Goal: Task Accomplishment & Management: Complete application form

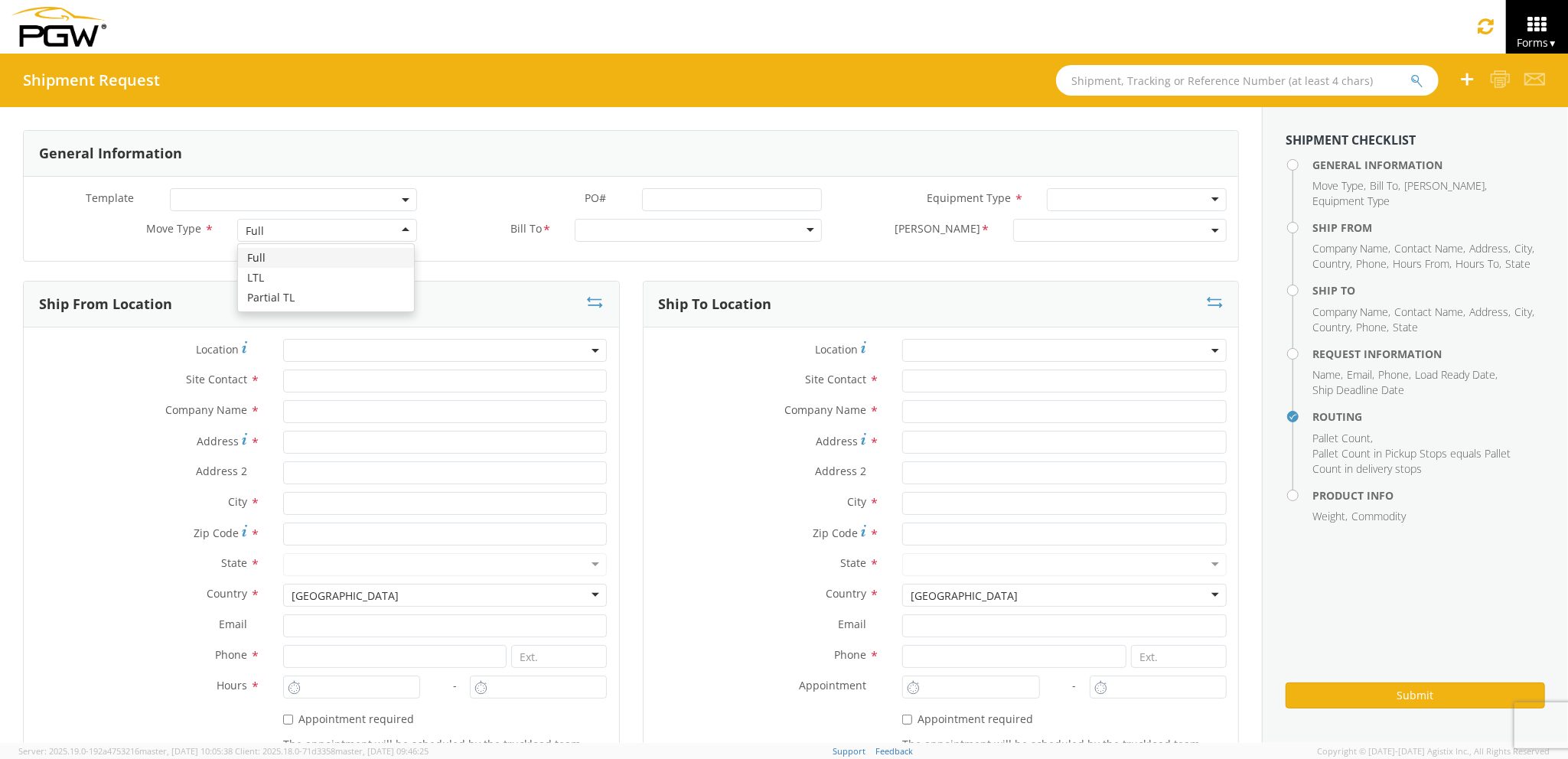
click at [359, 234] on div "Full" at bounding box center [327, 230] width 179 height 23
click at [607, 221] on div at bounding box center [698, 230] width 247 height 23
click at [393, 404] on input "text" at bounding box center [445, 412] width 325 height 23
type input "PGW Auto Glass"
type input "[STREET_ADDRESS][PERSON_NAME]"
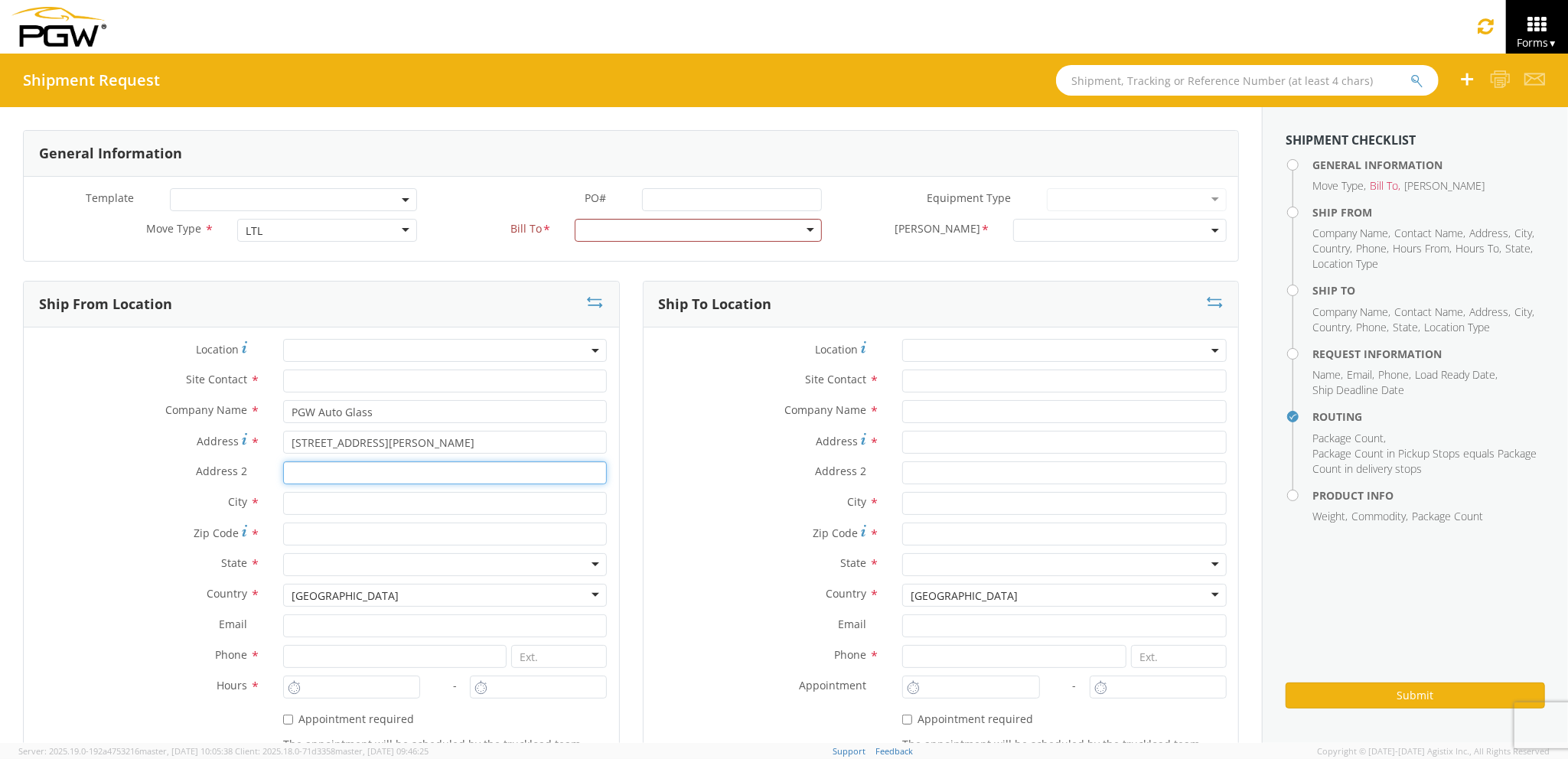
type input "[GEOGRAPHIC_DATA] [US_STATE] 04092"
type input "[PERSON_NAME]"
type input "04092"
click at [445, 375] on input "text" at bounding box center [445, 381] width 325 height 23
type input "j"
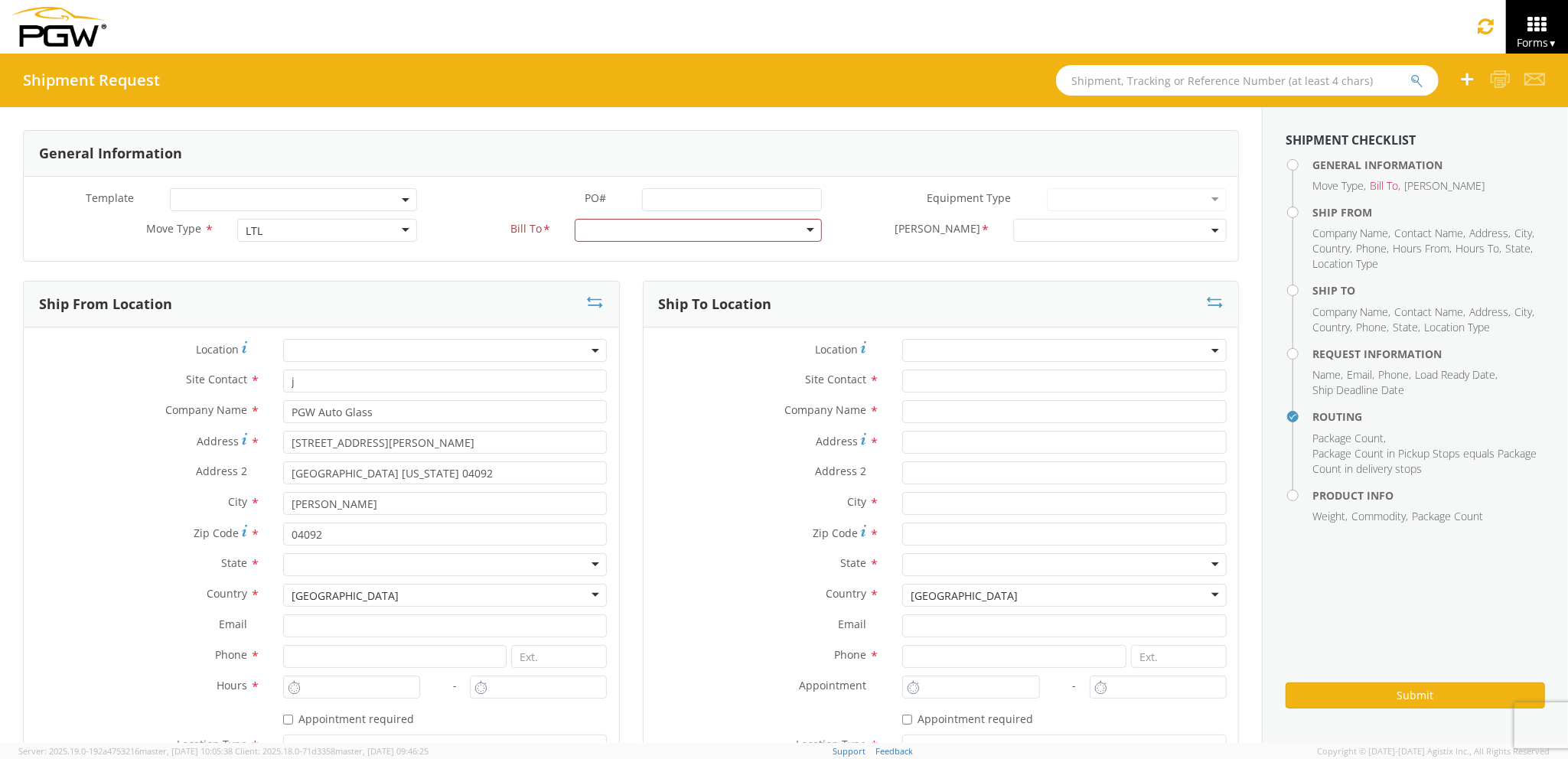
click at [719, 491] on div "Address 2 *" at bounding box center [941, 476] width 596 height 30
click at [959, 444] on input "Address *" at bounding box center [1064, 442] width 325 height 23
type input "[STREET_ADDRESS][PERSON_NAME]"
type input "PGW Auto Glass"
type input "[GEOGRAPHIC_DATA] [US_STATE] 04092"
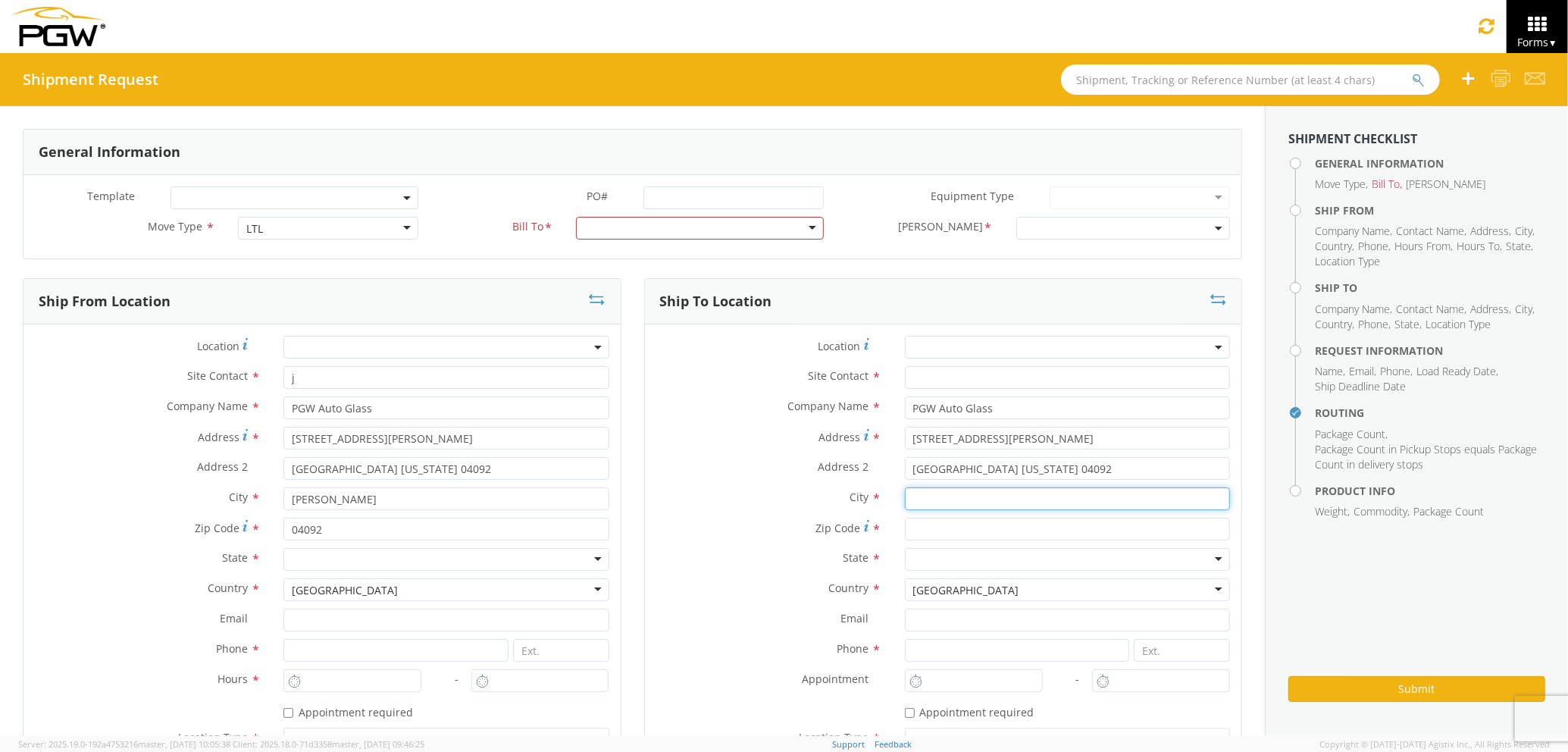
type input "[PERSON_NAME]"
type input "04092"
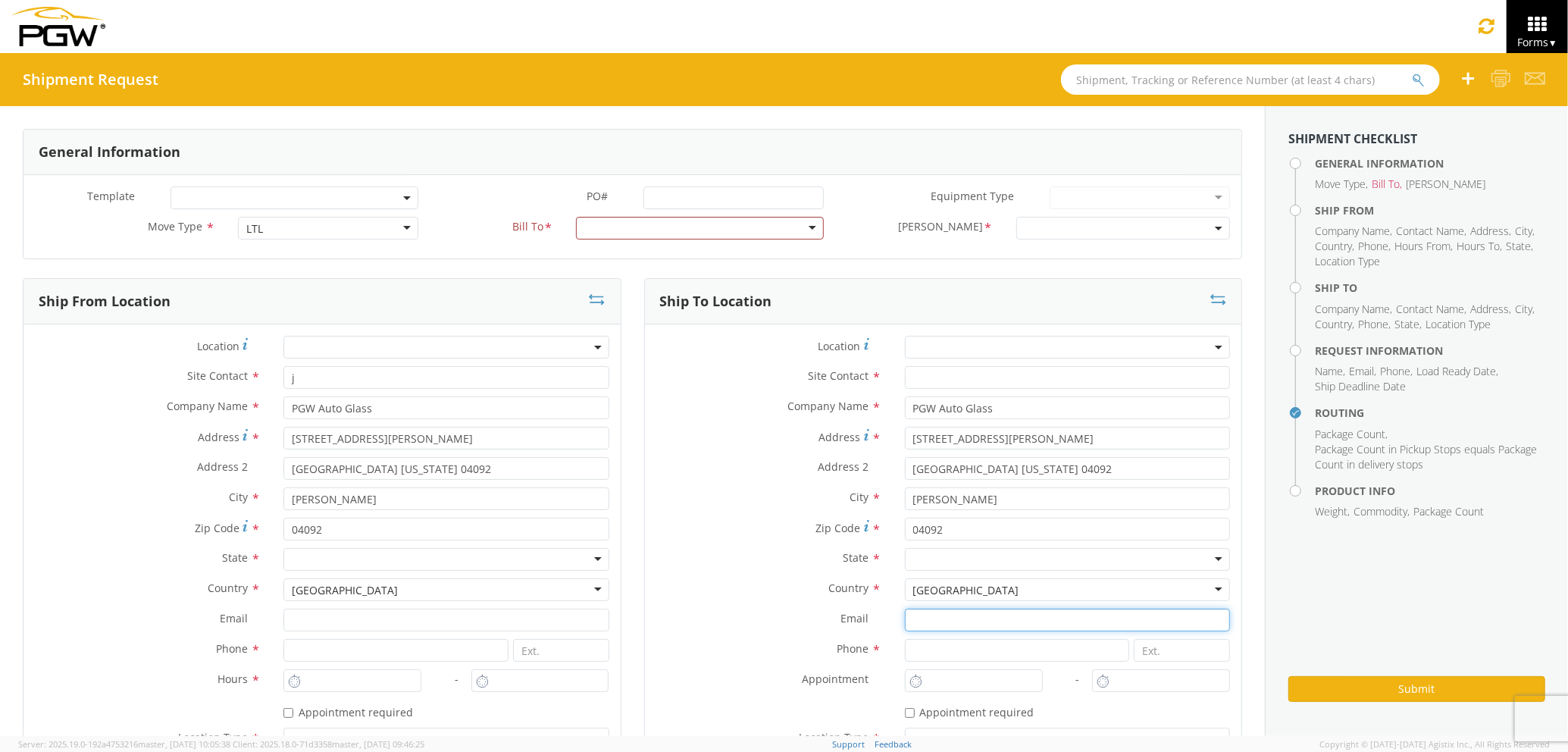
type input "[EMAIL_ADDRESS][DOMAIN_NAME]"
type input "7272478279"
click at [1490, 19] on icon at bounding box center [1486, 26] width 18 height 21
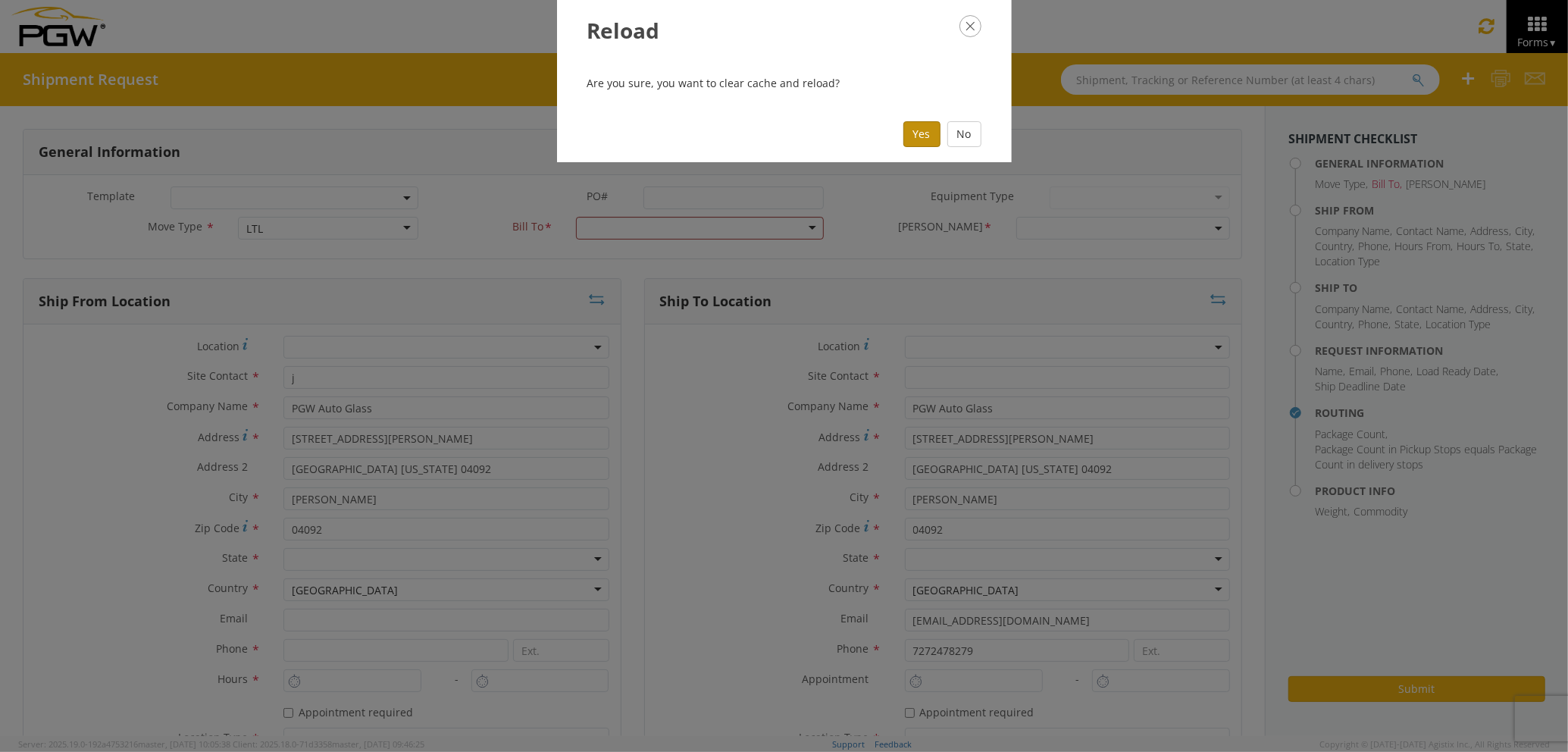
click at [929, 134] on button "Yes" at bounding box center [921, 134] width 38 height 26
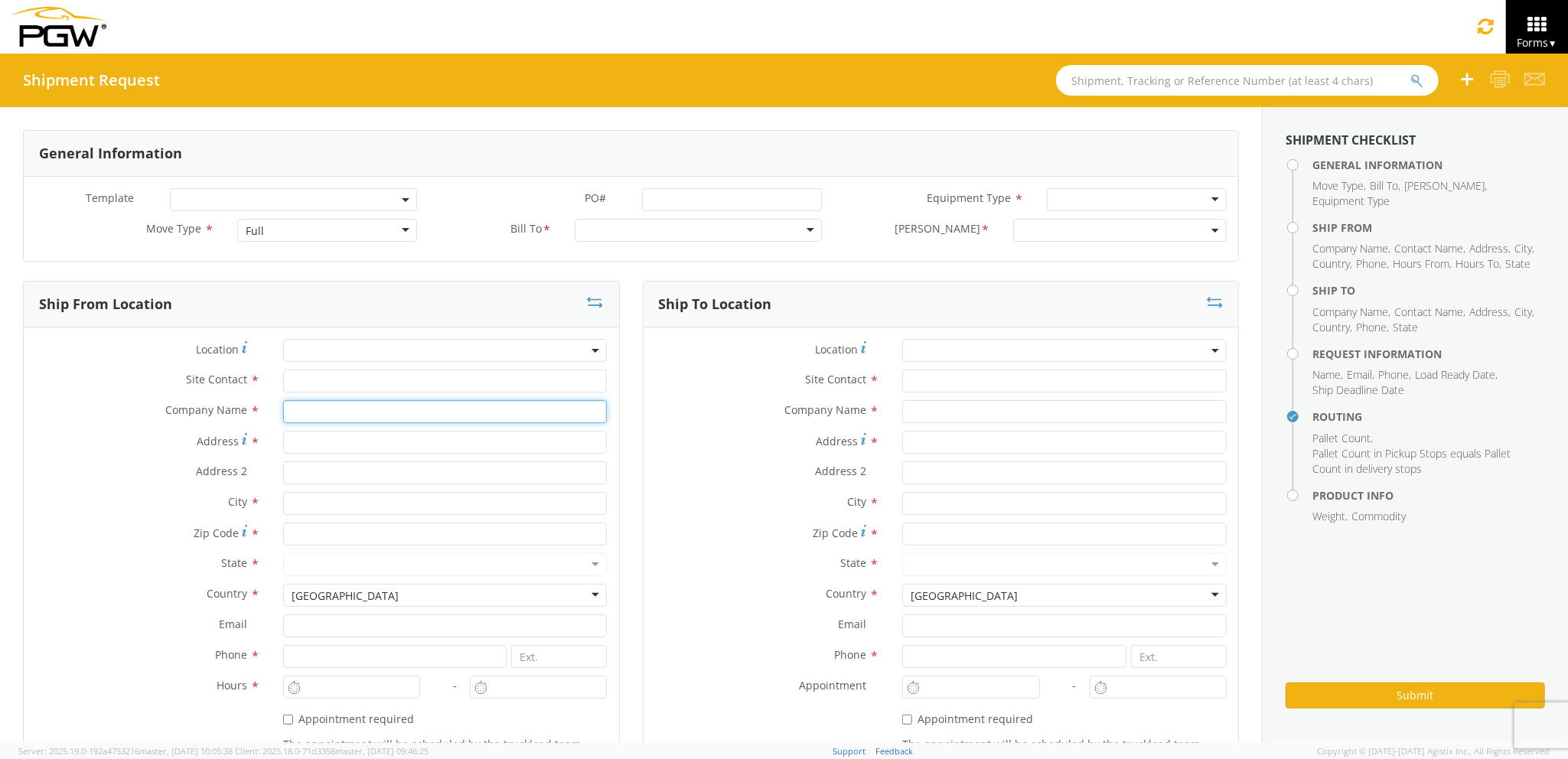
click at [317, 407] on input "text" at bounding box center [445, 412] width 325 height 23
type input "PGW Auto Glass"
type input "[STREET_ADDRESS][PERSON_NAME]"
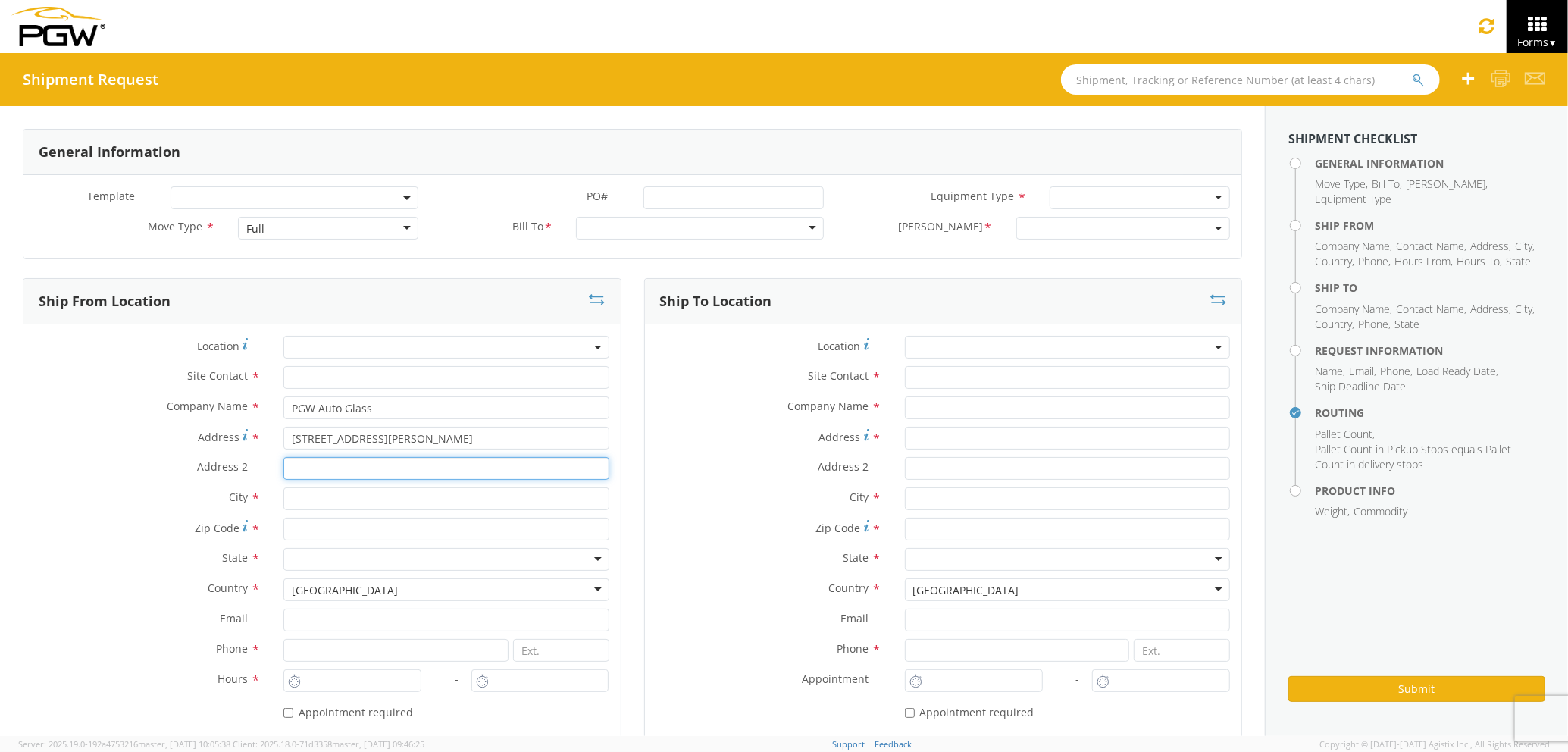
type input "[GEOGRAPHIC_DATA] [US_STATE] 04092"
type input "[PERSON_NAME]"
type input "04092"
click at [632, 454] on div "Ship To Location Location * Site Contact * Company Name * Address * Address 2 *…" at bounding box center [943, 518] width 622 height 480
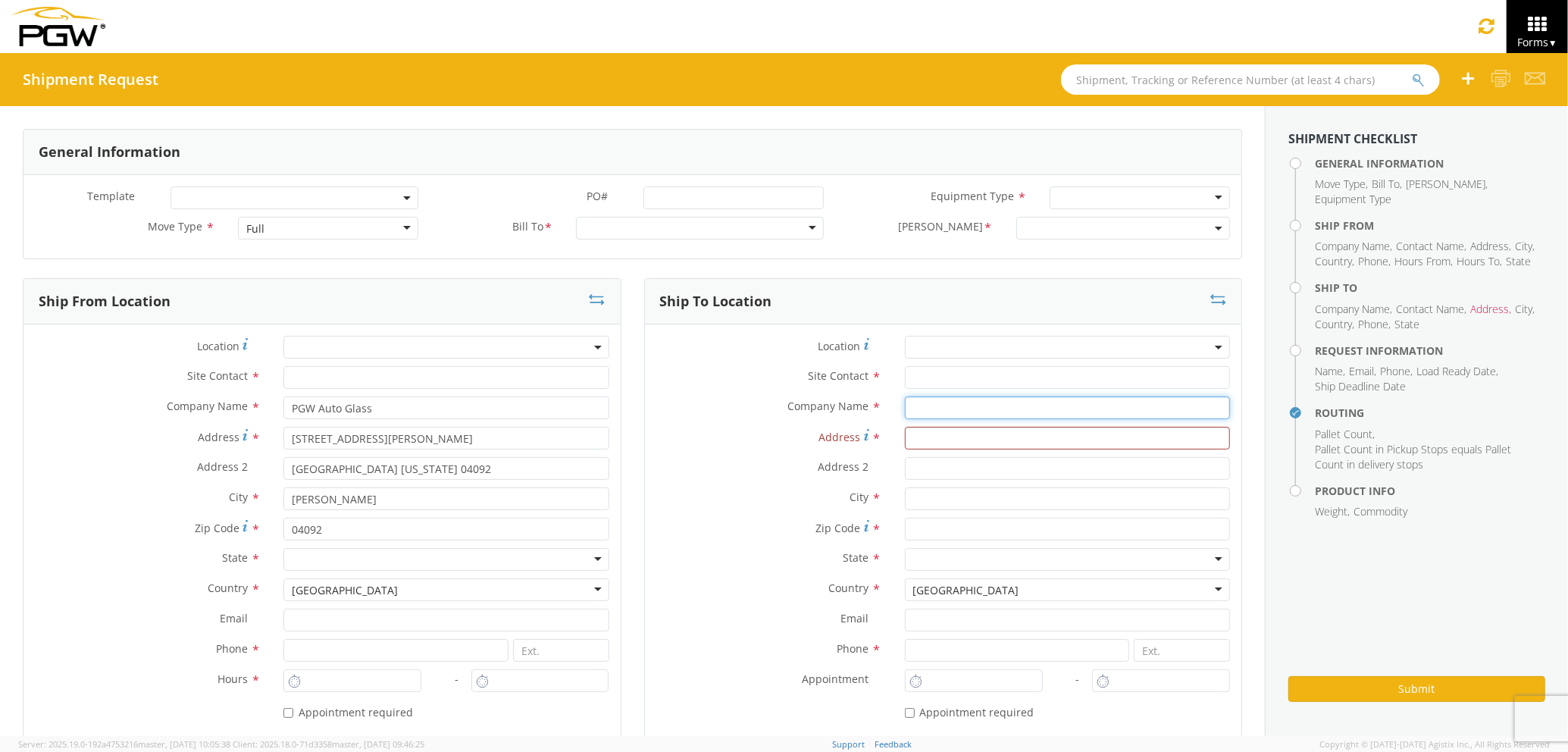
click at [923, 411] on input "text" at bounding box center [1067, 408] width 325 height 23
type input "PGW auto glass c/o AT RENTALS"
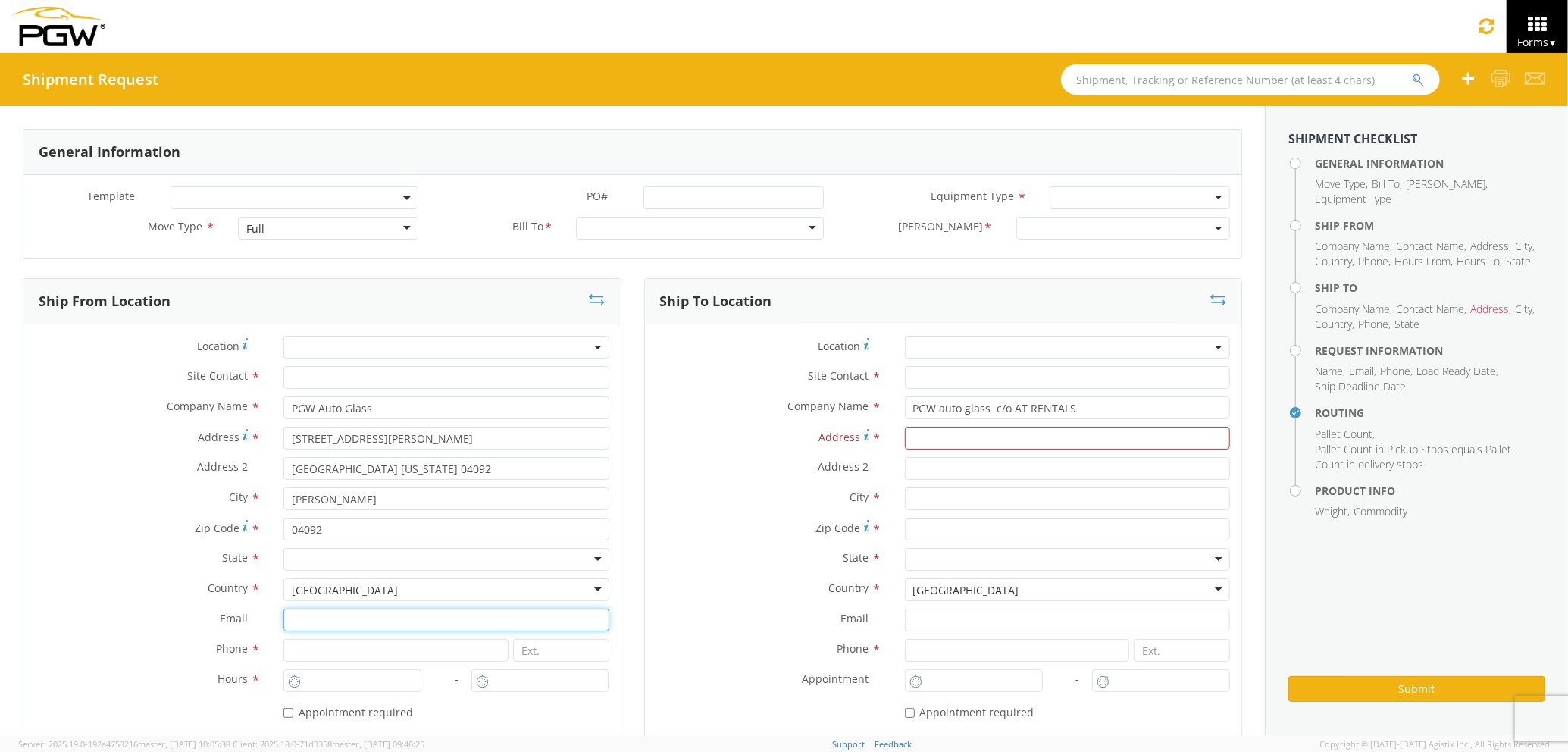
type input "JMERLINO@PGWAUTOGLASS.COM"
type input "2077745169"
type input "85 HOULTON RD"
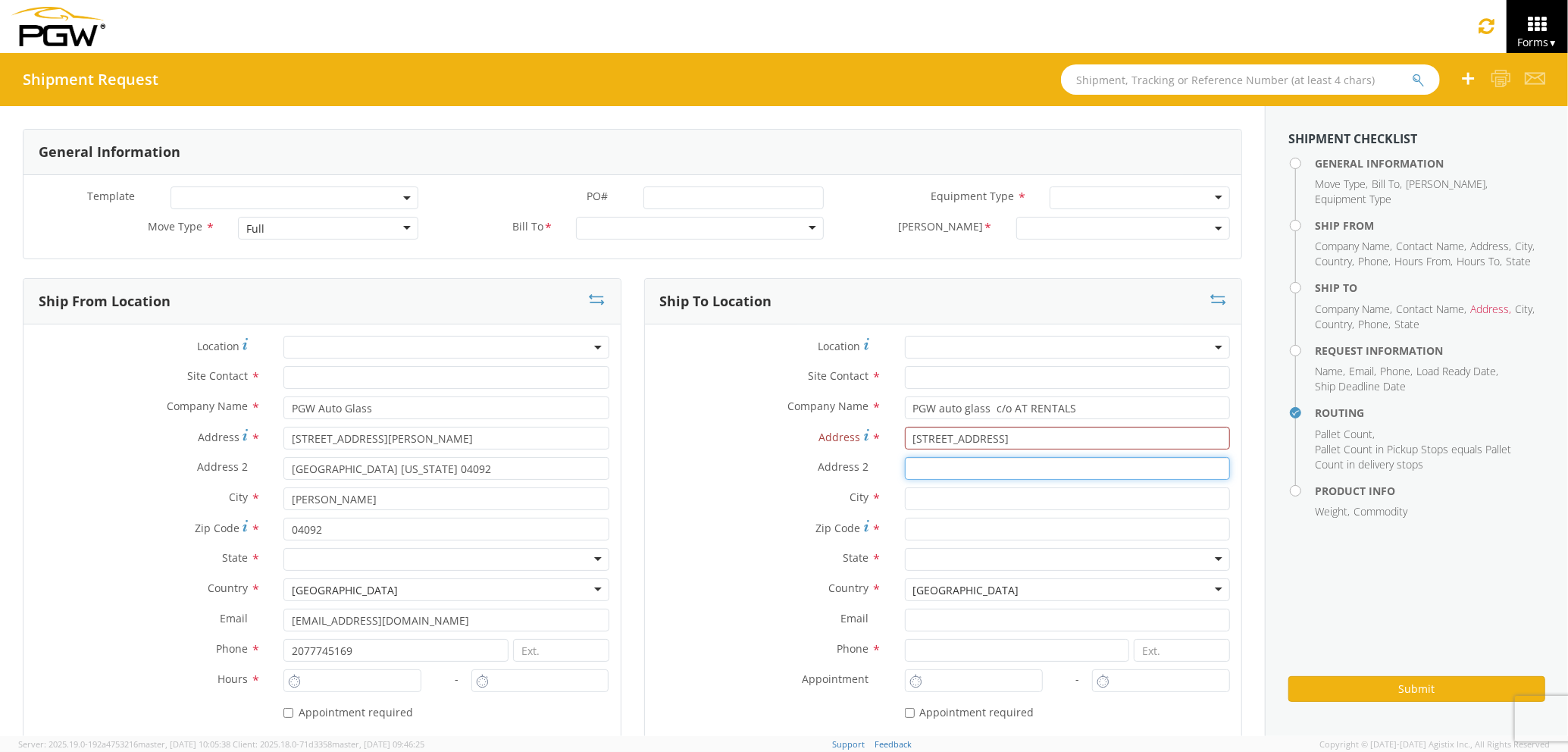
type input "5"
type input "PRESQUE ISLE"
type input "04769"
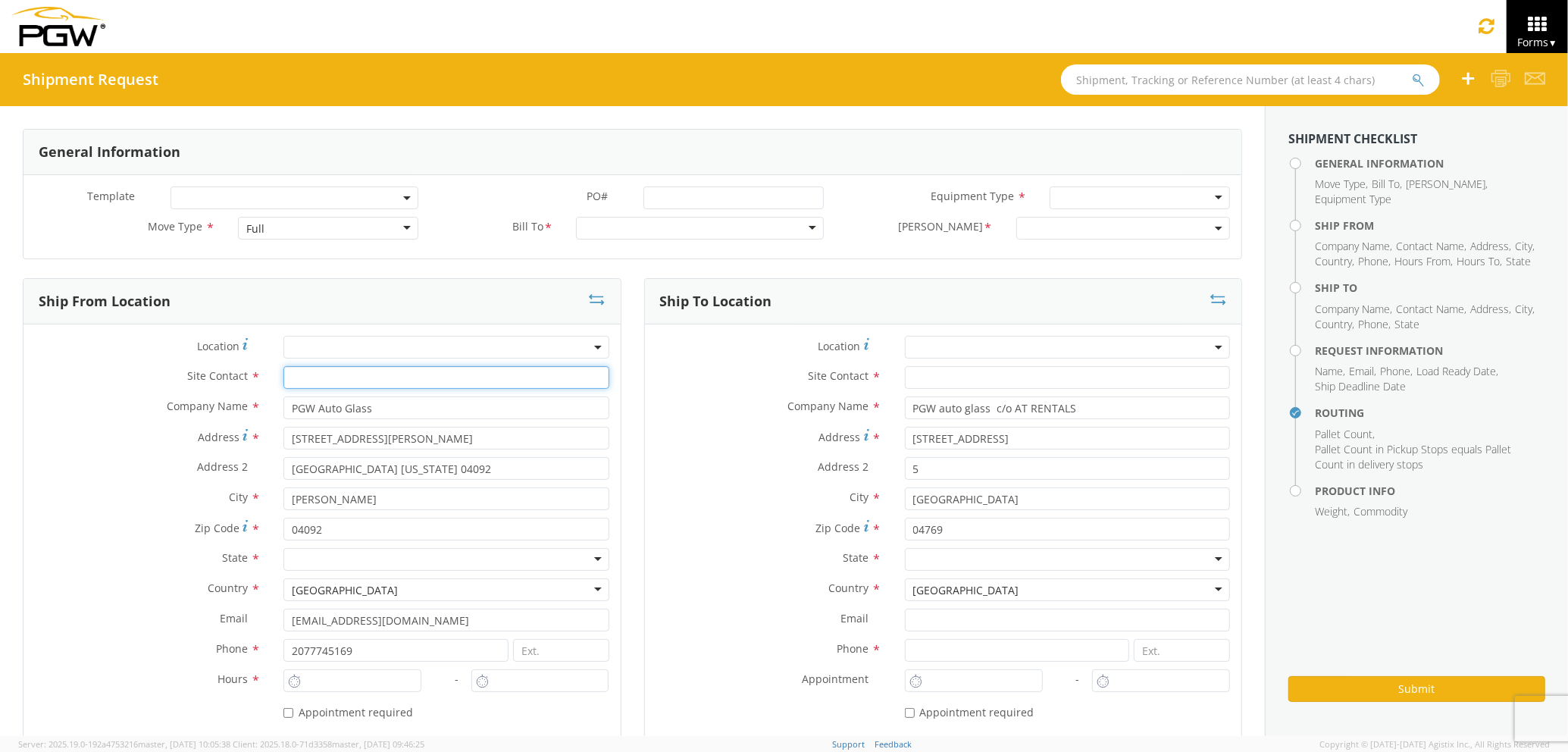
click at [461, 376] on input "text" at bounding box center [446, 377] width 325 height 23
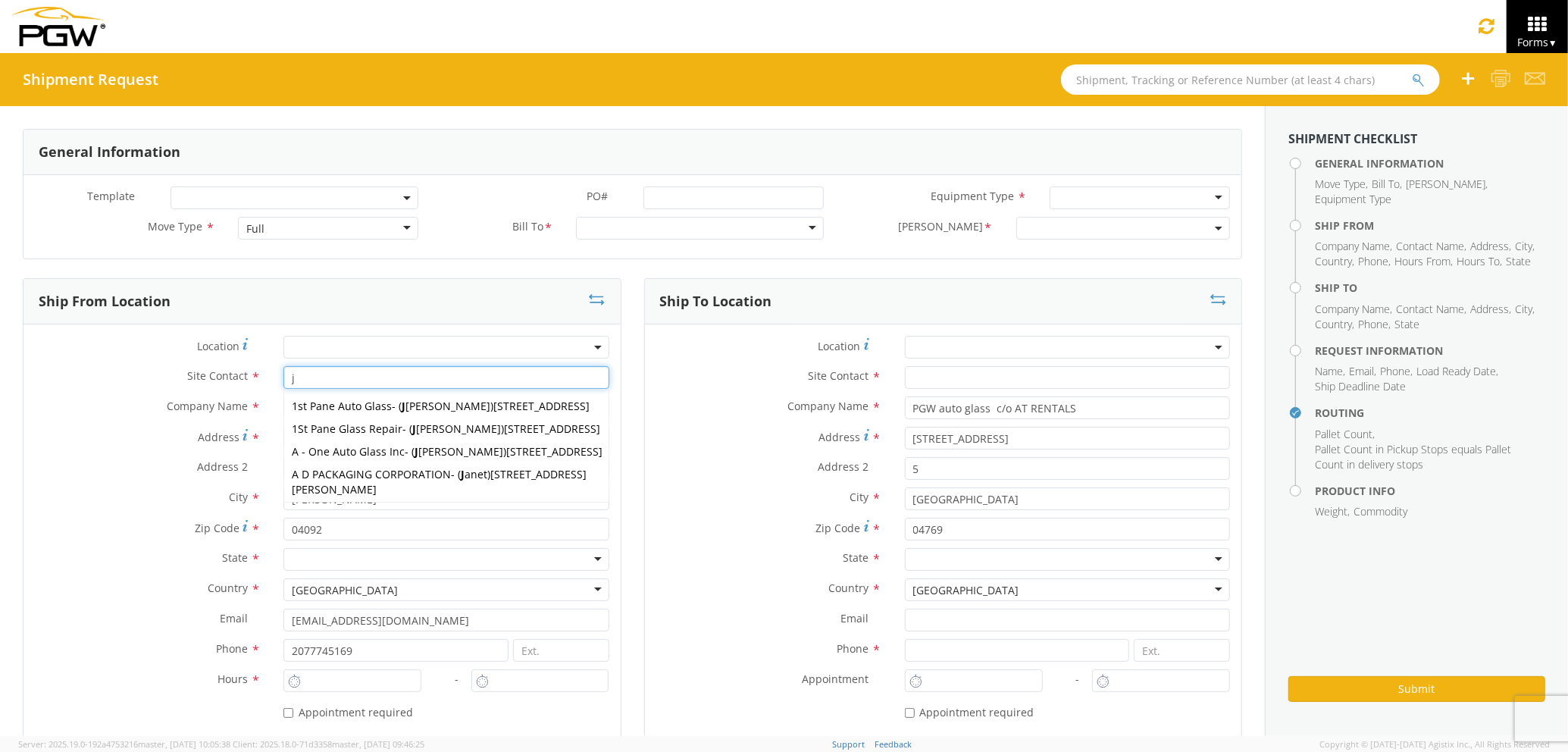
type input "j"
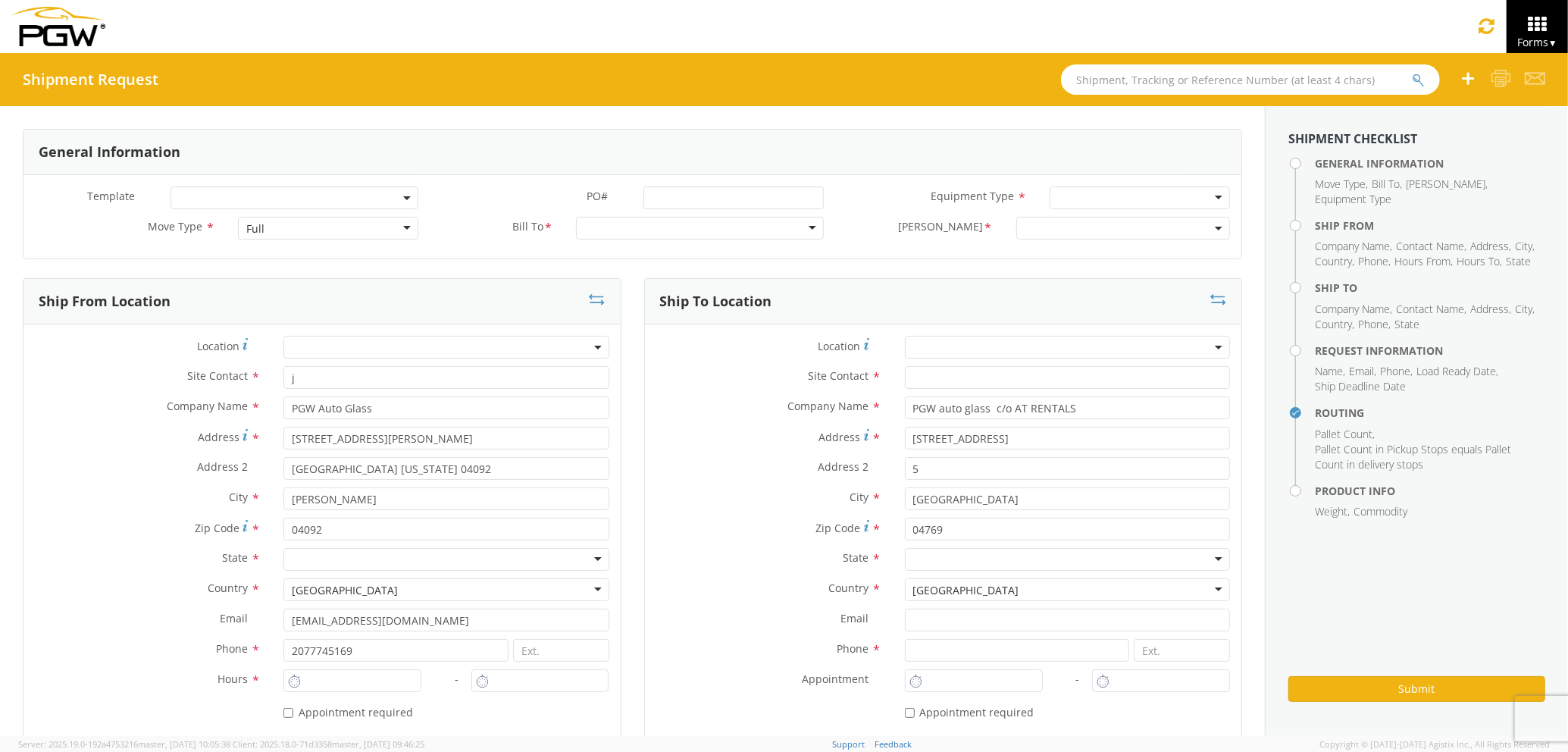
click at [701, 469] on label "Address 2 *" at bounding box center [769, 467] width 248 height 19
click at [905, 469] on input "5" at bounding box center [1067, 469] width 325 height 23
click at [905, 372] on input "text" at bounding box center [1067, 377] width 325 height 23
type input "j"
drag, startPoint x: 765, startPoint y: 465, endPoint x: 771, endPoint y: 458, distance: 9.2
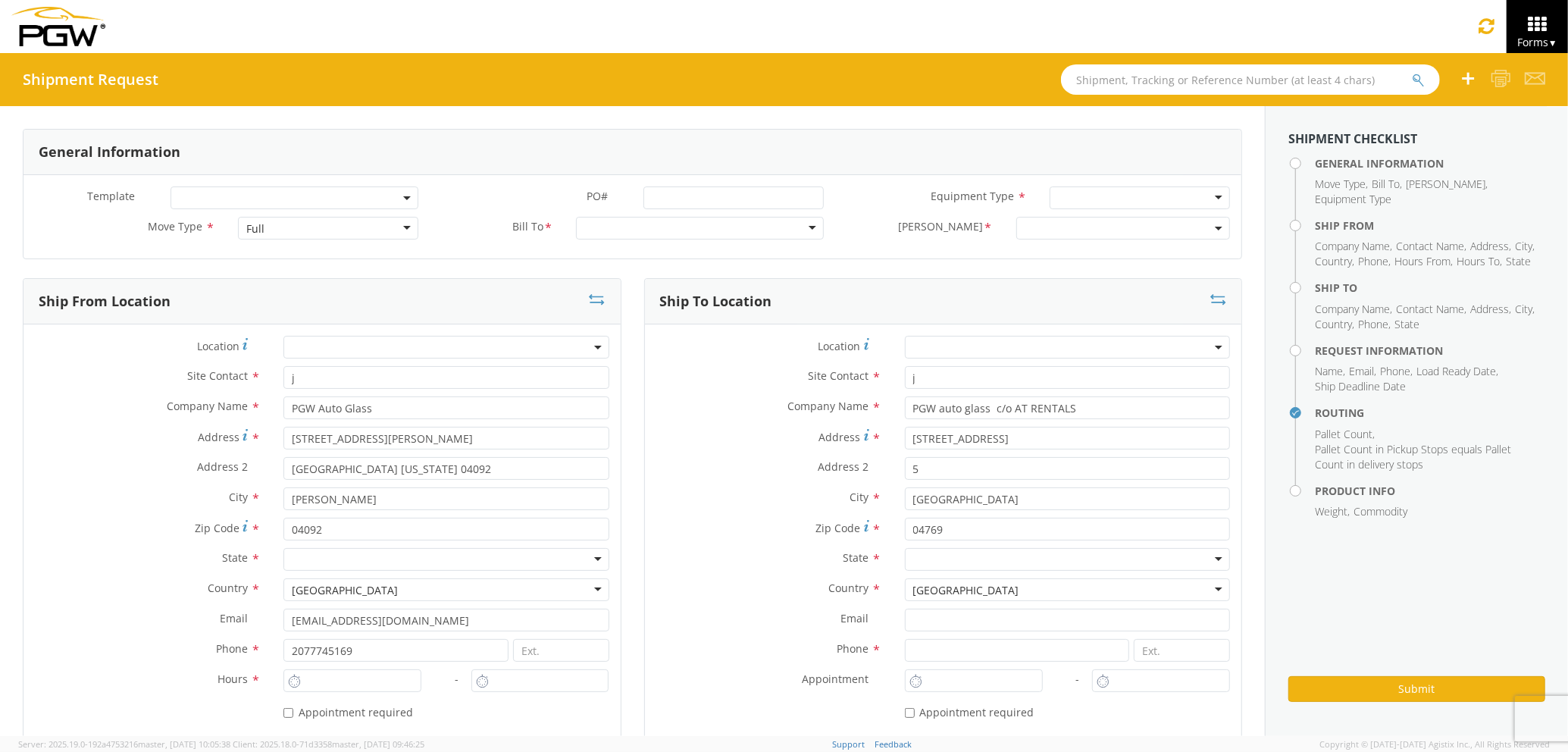
click at [771, 458] on label "Address 2 *" at bounding box center [769, 467] width 248 height 19
click at [905, 458] on input "5" at bounding box center [1067, 469] width 325 height 23
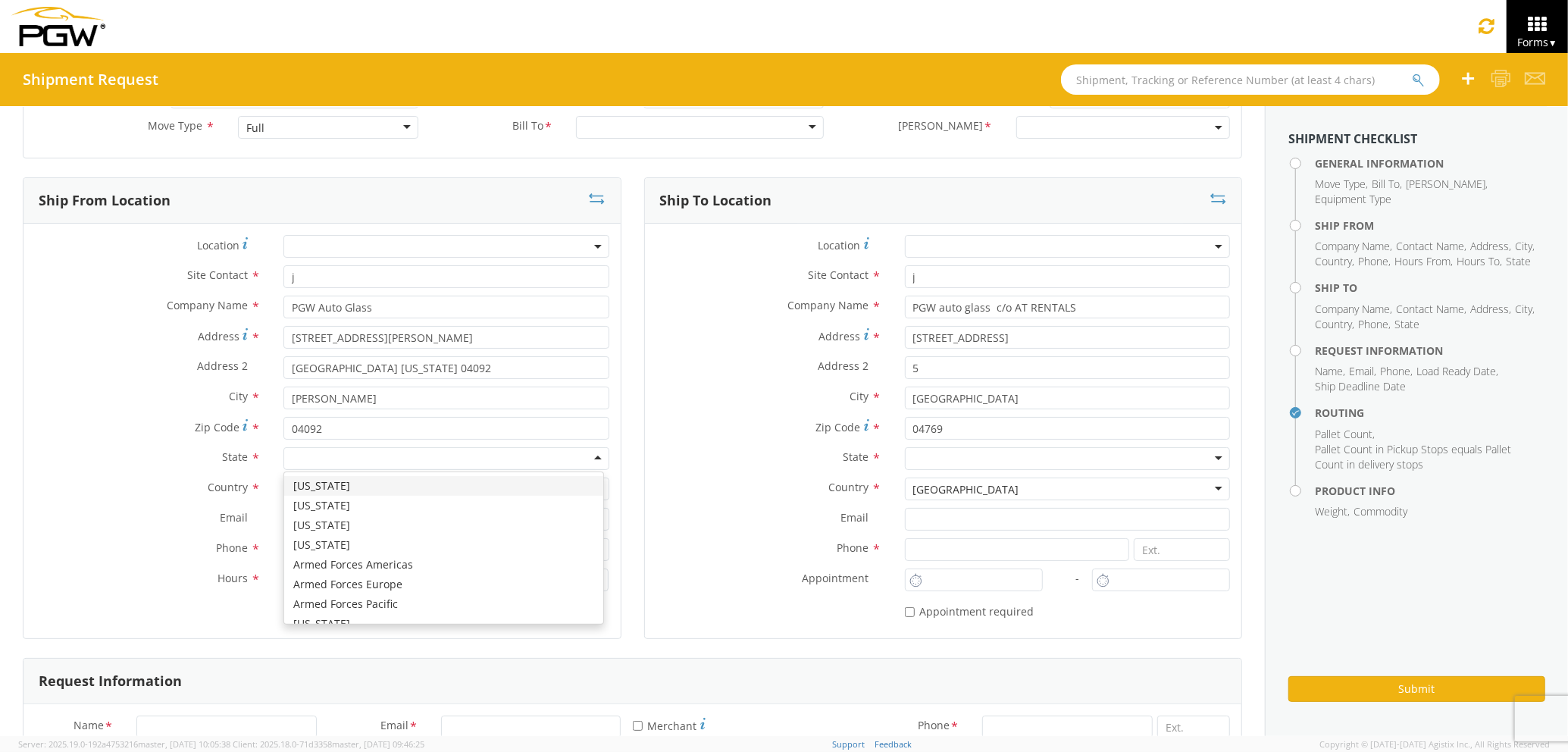
click at [404, 467] on div at bounding box center [446, 459] width 325 height 23
type input "ma"
click at [985, 451] on div at bounding box center [1067, 459] width 325 height 23
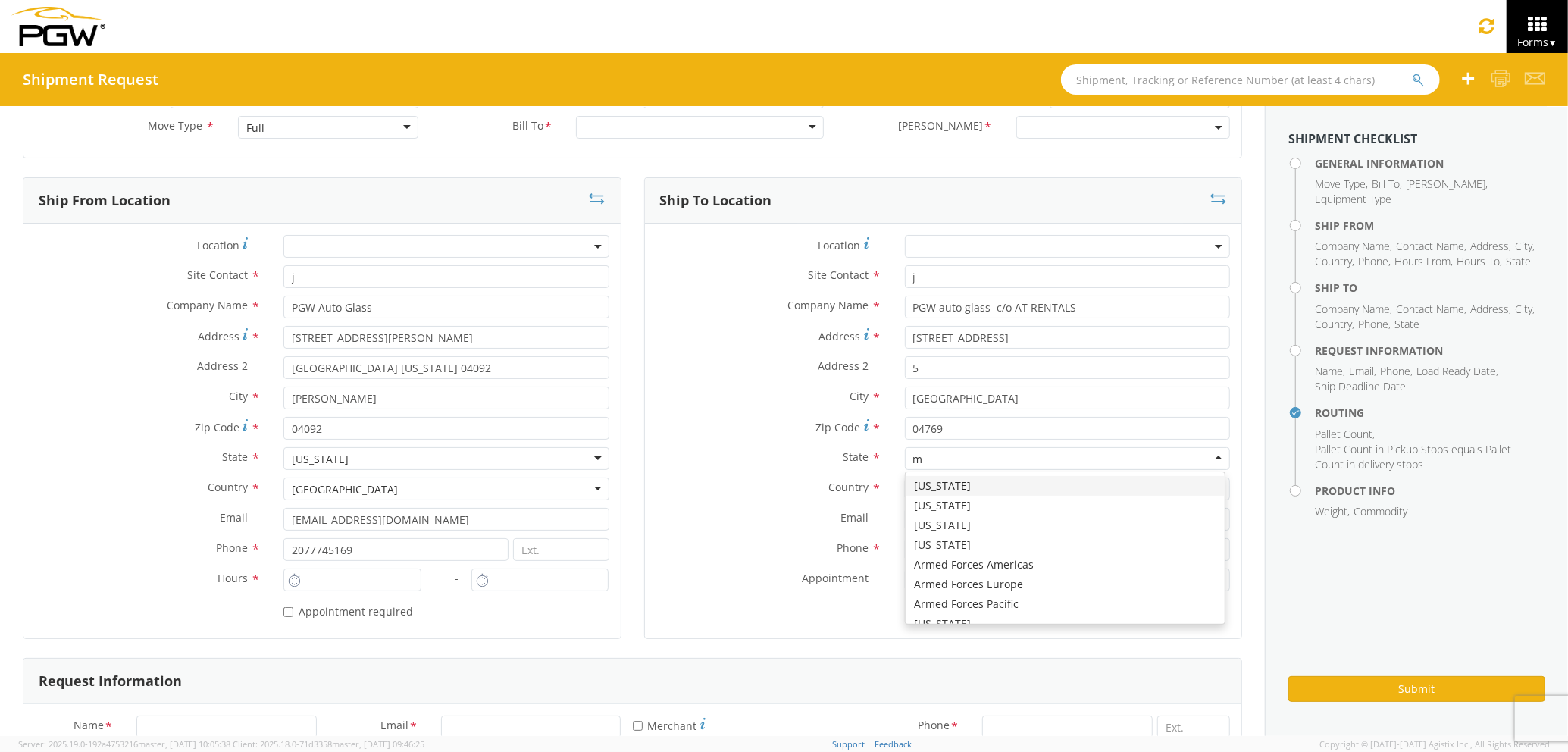
scroll to position [38, 0]
type input "ma"
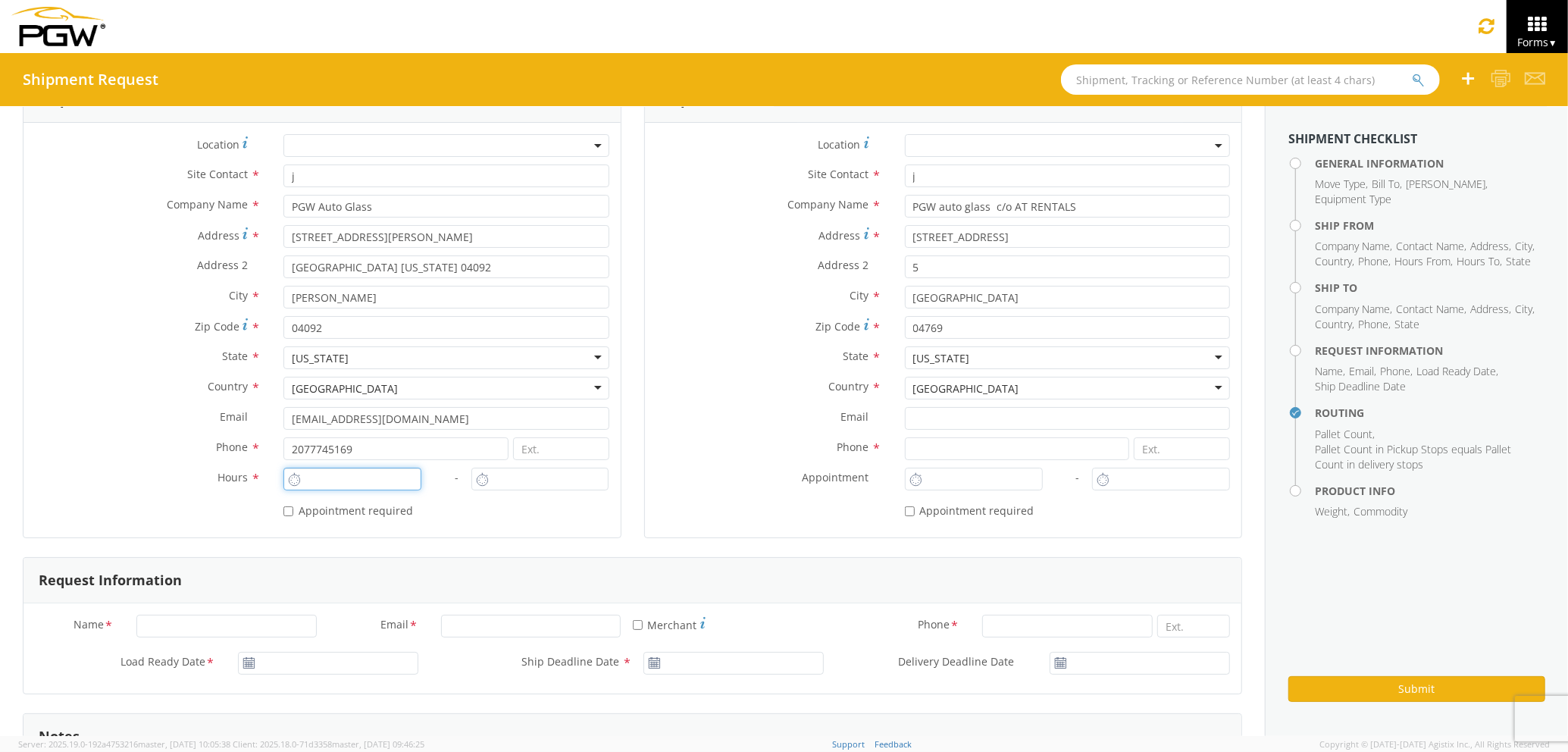
type input "1:00 PM"
type input "2:00 PM"
click at [382, 489] on input "1:00 PM" at bounding box center [351, 480] width 138 height 23
type input "3:00 PM"
click at [491, 480] on input "2:00 PM" at bounding box center [540, 480] width 138 height 23
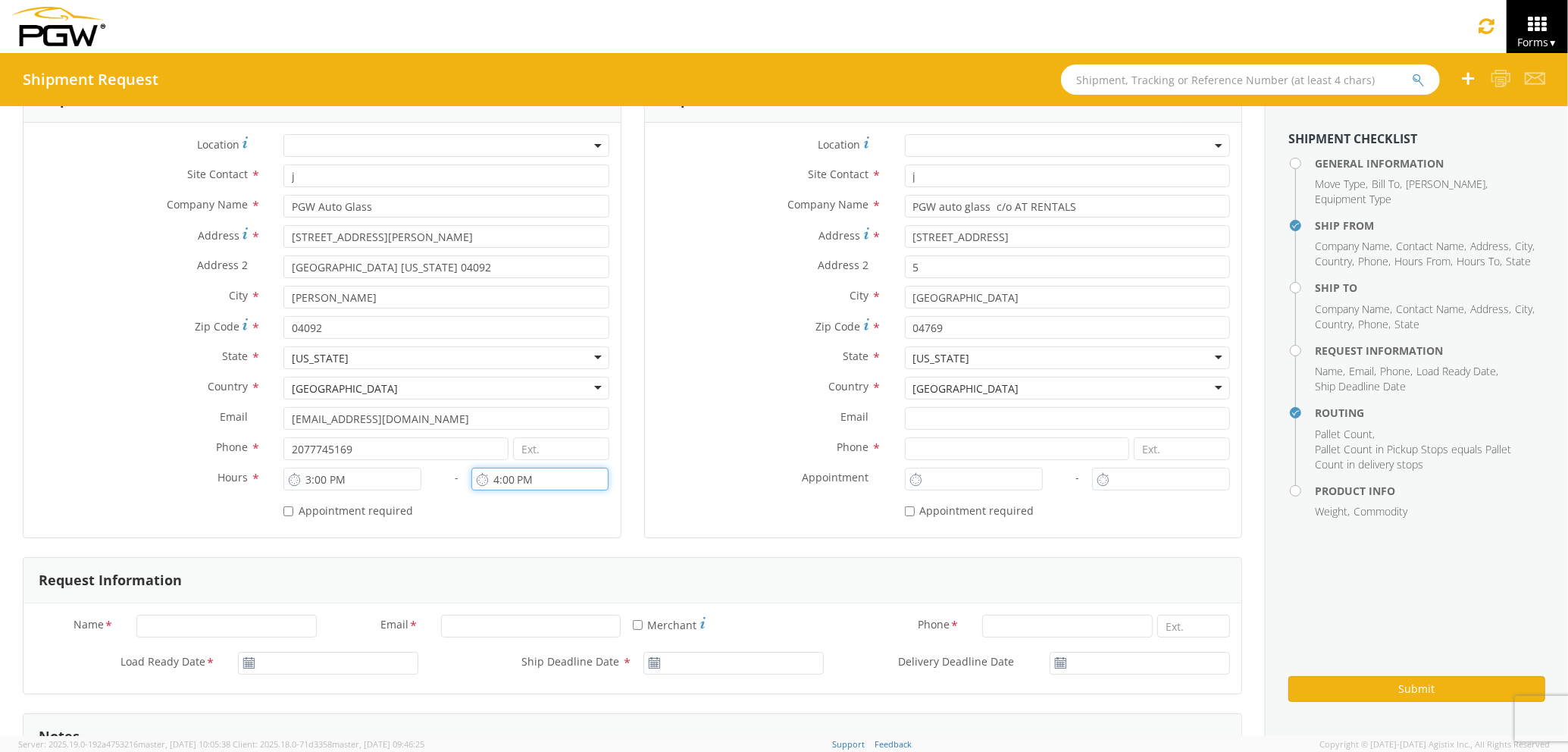
type input "4:00 PM"
click at [683, 464] on div "Phone *" at bounding box center [943, 452] width 597 height 30
click at [950, 450] on input at bounding box center [1017, 449] width 225 height 23
type input "7272478279"
type input "[EMAIL_ADDRESS][DOMAIN_NAME]"
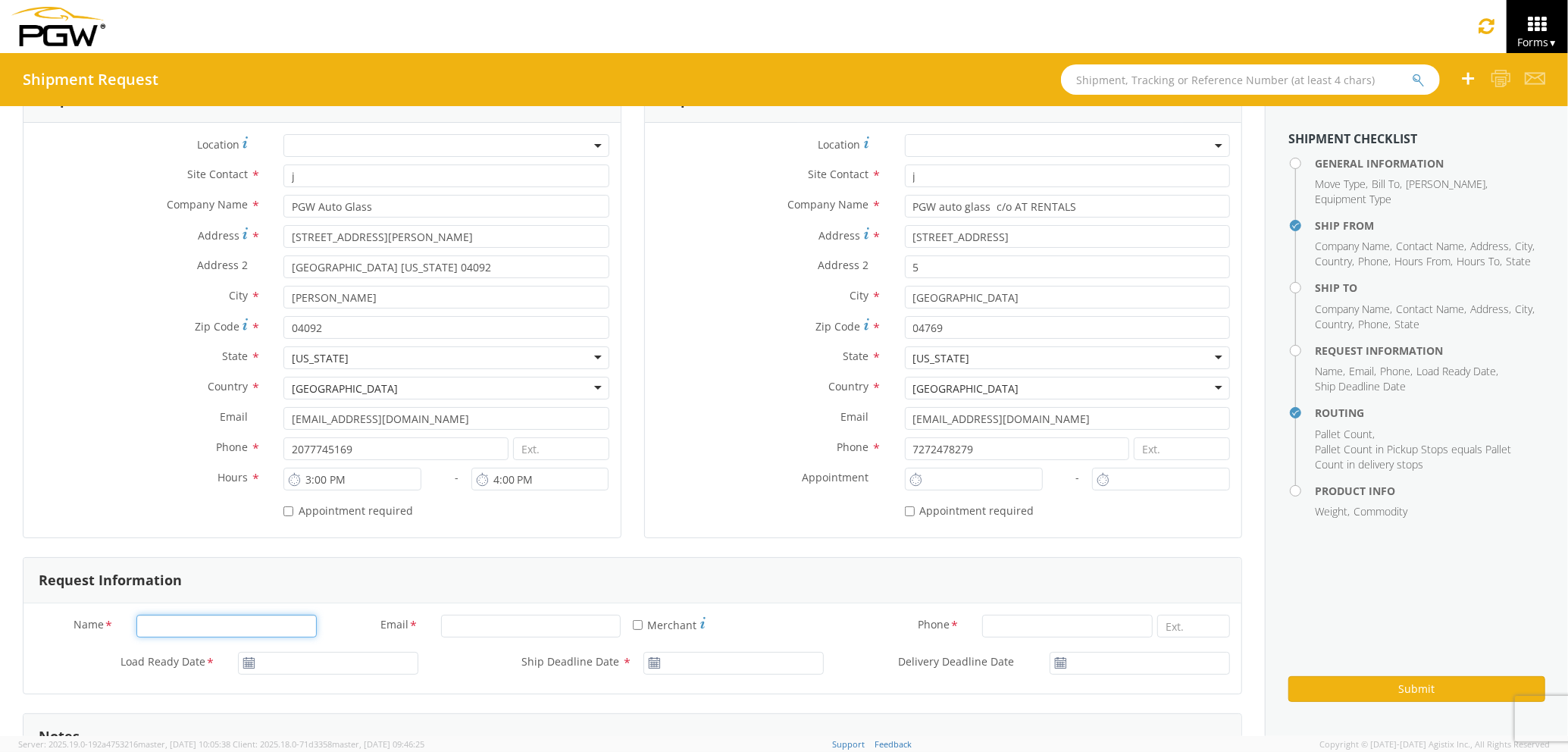
type input "Joseph Merlino Joseph Merlino"
click at [956, 476] on input "1:00 PM" at bounding box center [973, 480] width 138 height 23
type input "7:00 PM"
type input "1:00 PM"
click at [1149, 488] on input "1:00 PM" at bounding box center [1160, 480] width 138 height 23
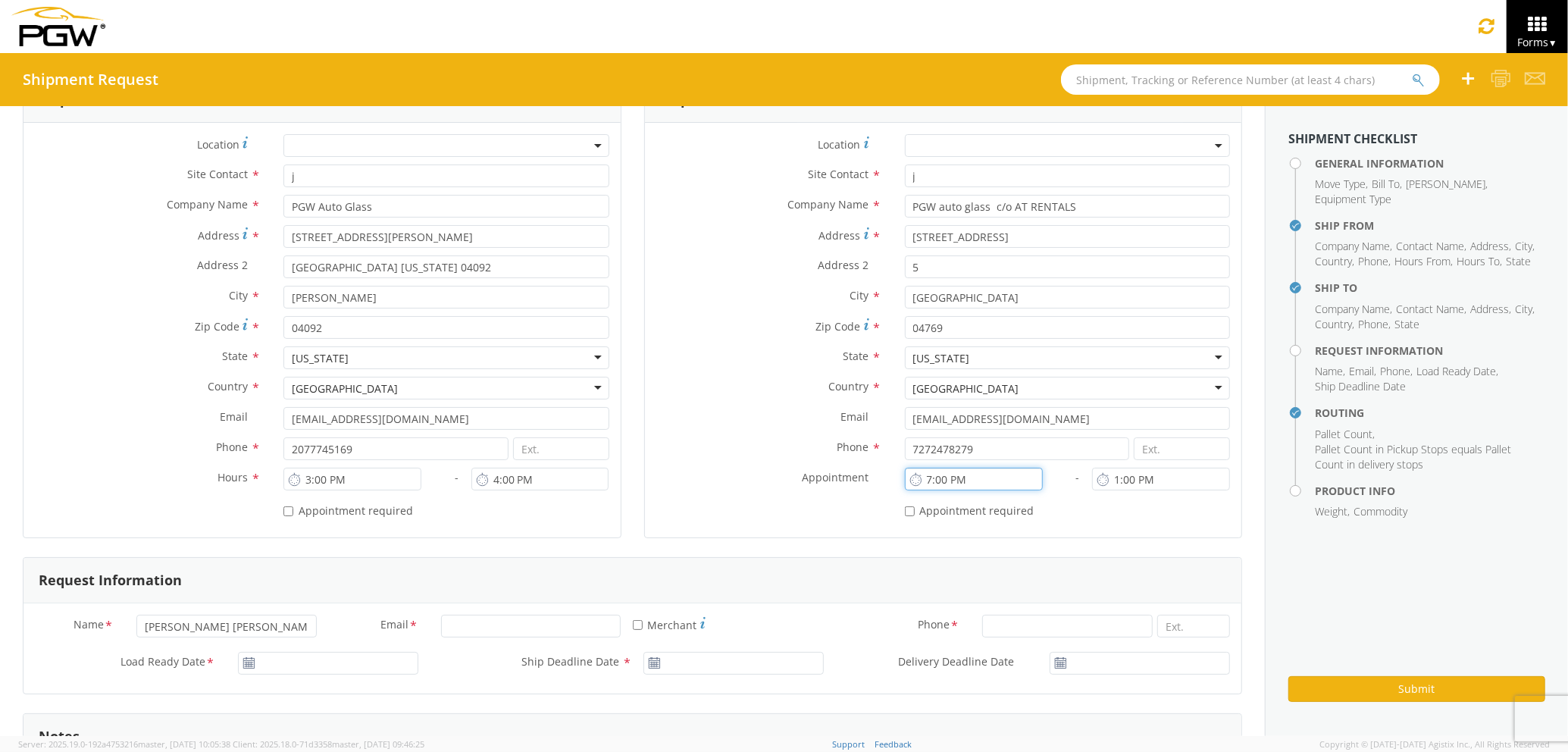
drag, startPoint x: 976, startPoint y: 474, endPoint x: 938, endPoint y: 476, distance: 38.1
click at [938, 476] on input "7:00 PM" at bounding box center [973, 480] width 138 height 23
drag, startPoint x: 960, startPoint y: 480, endPoint x: 941, endPoint y: 477, distance: 19.2
click at [940, 480] on input "7:00 PM" at bounding box center [973, 480] width 138 height 23
drag, startPoint x: 995, startPoint y: 485, endPoint x: 946, endPoint y: 478, distance: 49.5
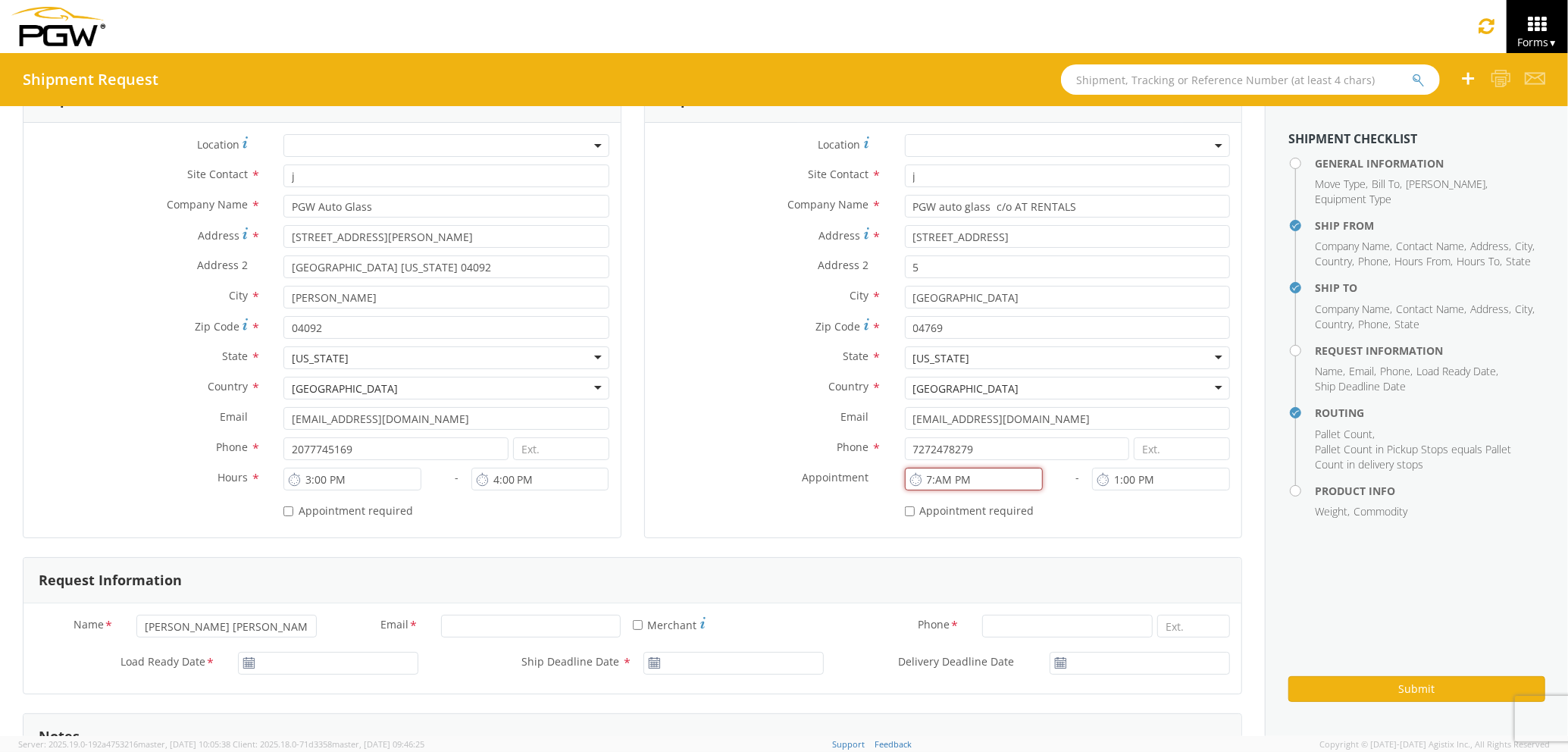
click at [946, 478] on input "7:AM PM" at bounding box center [973, 480] width 138 height 23
type input "7:00 PM"
drag, startPoint x: 1149, startPoint y: 472, endPoint x: 1117, endPoint y: 473, distance: 32.0
click at [1117, 473] on input "1:00 PM" at bounding box center [1160, 480] width 138 height 23
drag, startPoint x: 1145, startPoint y: 478, endPoint x: 1097, endPoint y: 480, distance: 48.0
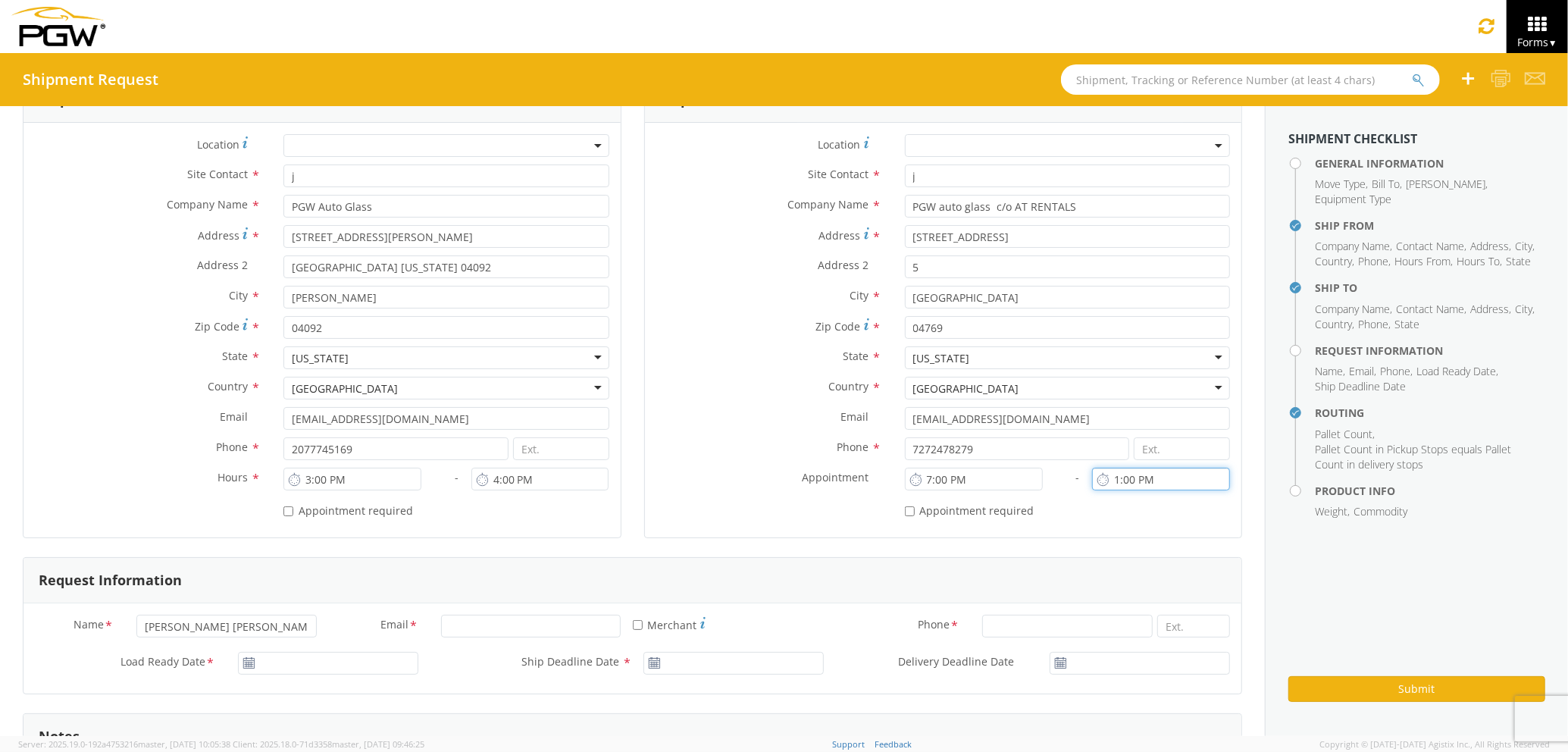
click at [1097, 480] on input "1:00 PM" at bounding box center [1160, 480] width 138 height 23
drag, startPoint x: 1168, startPoint y: 477, endPoint x: 1123, endPoint y: 483, distance: 45.4
click at [1123, 483] on input "8:00 PM" at bounding box center [1160, 480] width 138 height 23
drag, startPoint x: 1158, startPoint y: 480, endPoint x: 1128, endPoint y: 486, distance: 30.6
click at [1128, 486] on input "8:am PM" at bounding box center [1160, 480] width 138 height 23
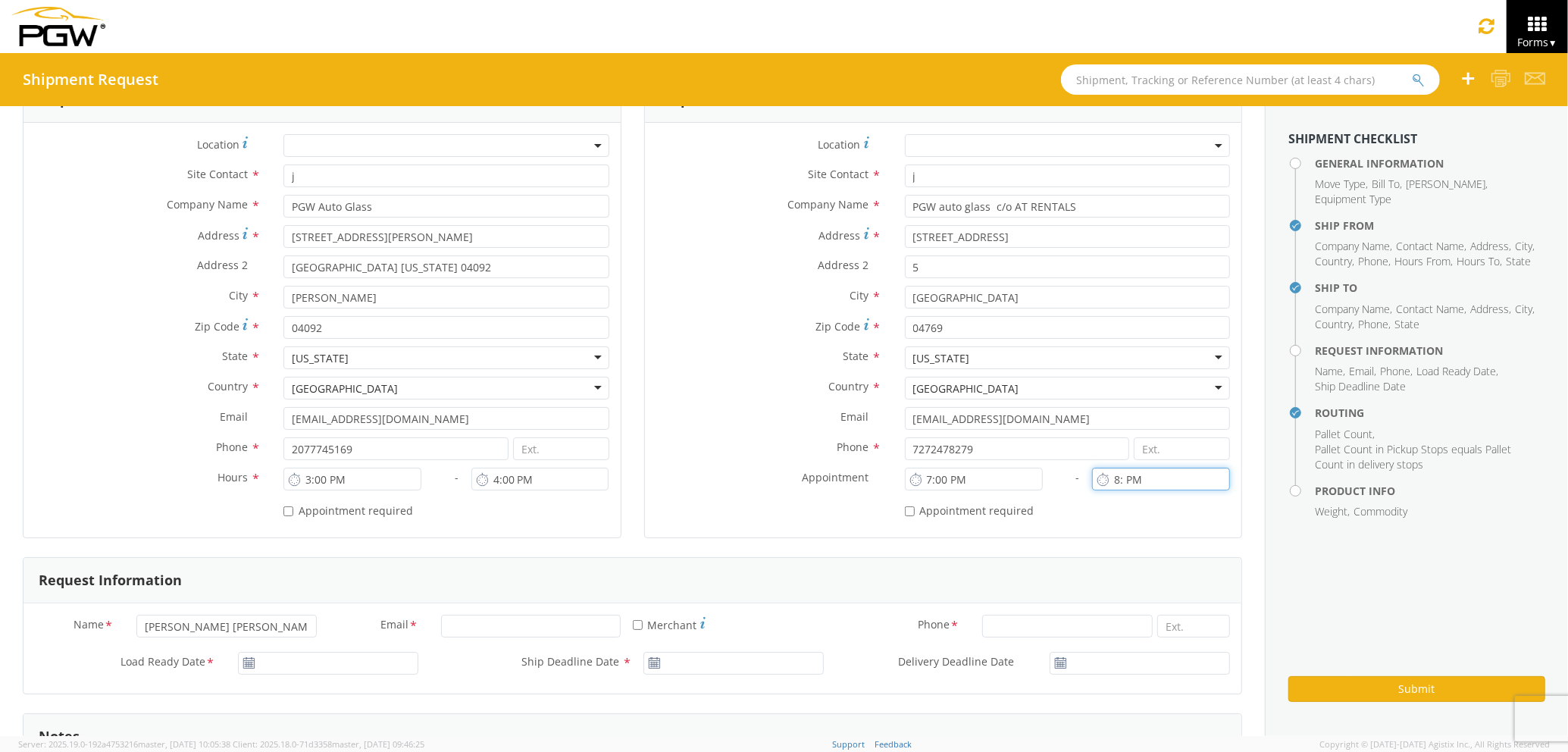
drag, startPoint x: 1132, startPoint y: 480, endPoint x: 1076, endPoint y: 480, distance: 56.0
click at [1076, 480] on div "Location * Site Contact * j j 1st Pane Auto Glass - ( J ames ) 1407 Cherry Rd, …" at bounding box center [943, 329] width 597 height 392
type input "8:00 AM"
click at [1084, 501] on div "* Appointment required" at bounding box center [1067, 507] width 325 height 20
drag, startPoint x: 996, startPoint y: 480, endPoint x: 949, endPoint y: 480, distance: 47.0
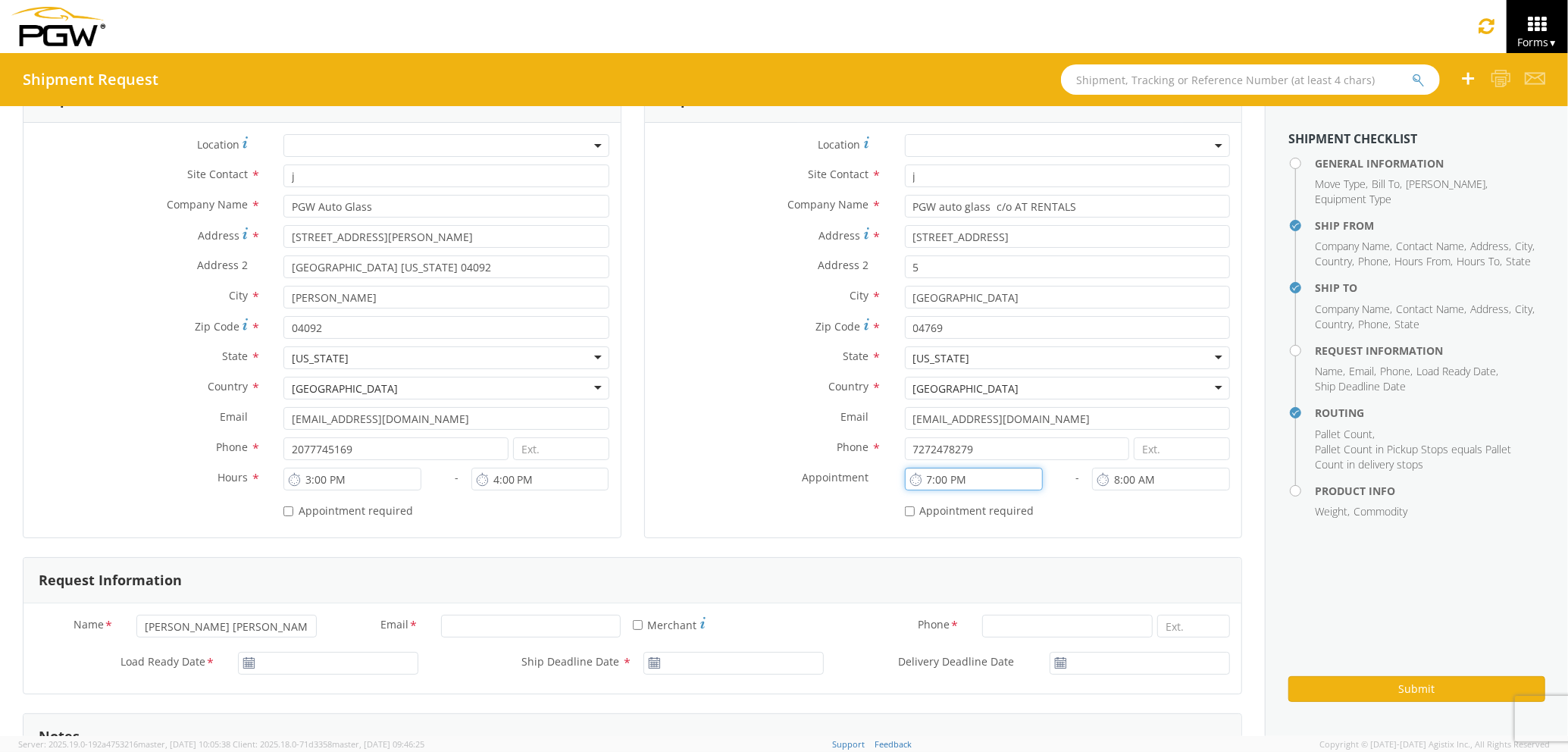
click at [949, 480] on input "7:00 PM" at bounding box center [973, 480] width 138 height 23
drag, startPoint x: 967, startPoint y: 477, endPoint x: 938, endPoint y: 477, distance: 29.0
click at [938, 477] on input "7:00 PM" at bounding box center [973, 480] width 138 height 23
drag, startPoint x: 963, startPoint y: 483, endPoint x: 946, endPoint y: 480, distance: 17.3
click at [946, 480] on input "7:am PM" at bounding box center [973, 480] width 138 height 23
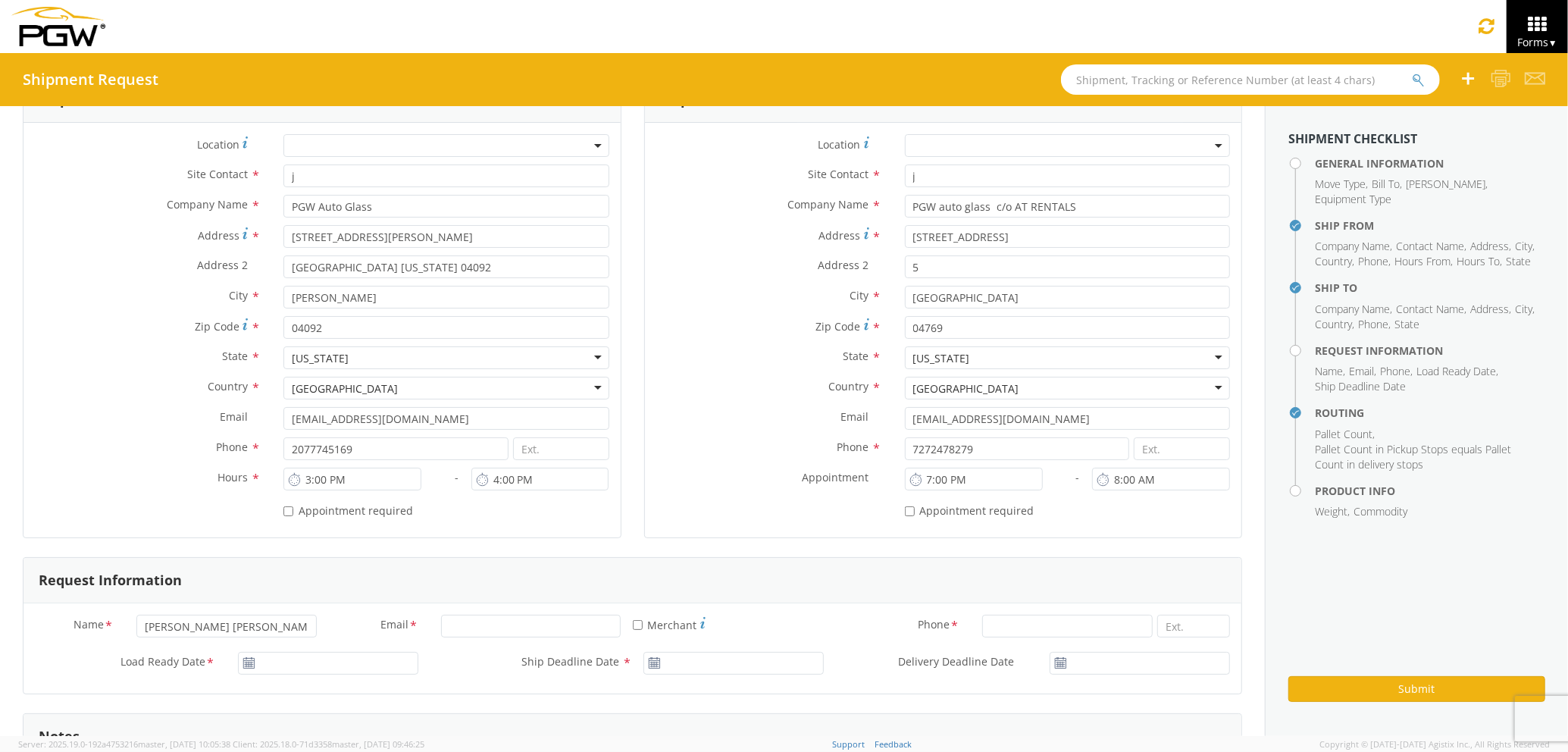
click at [1049, 506] on div "* Appointment required" at bounding box center [1067, 507] width 325 height 20
drag, startPoint x: 961, startPoint y: 474, endPoint x: 947, endPoint y: 477, distance: 14.3
click at [947, 477] on input "7:00 PM" at bounding box center [973, 480] width 138 height 23
click at [957, 477] on input "7:00 PM" at bounding box center [973, 480] width 138 height 23
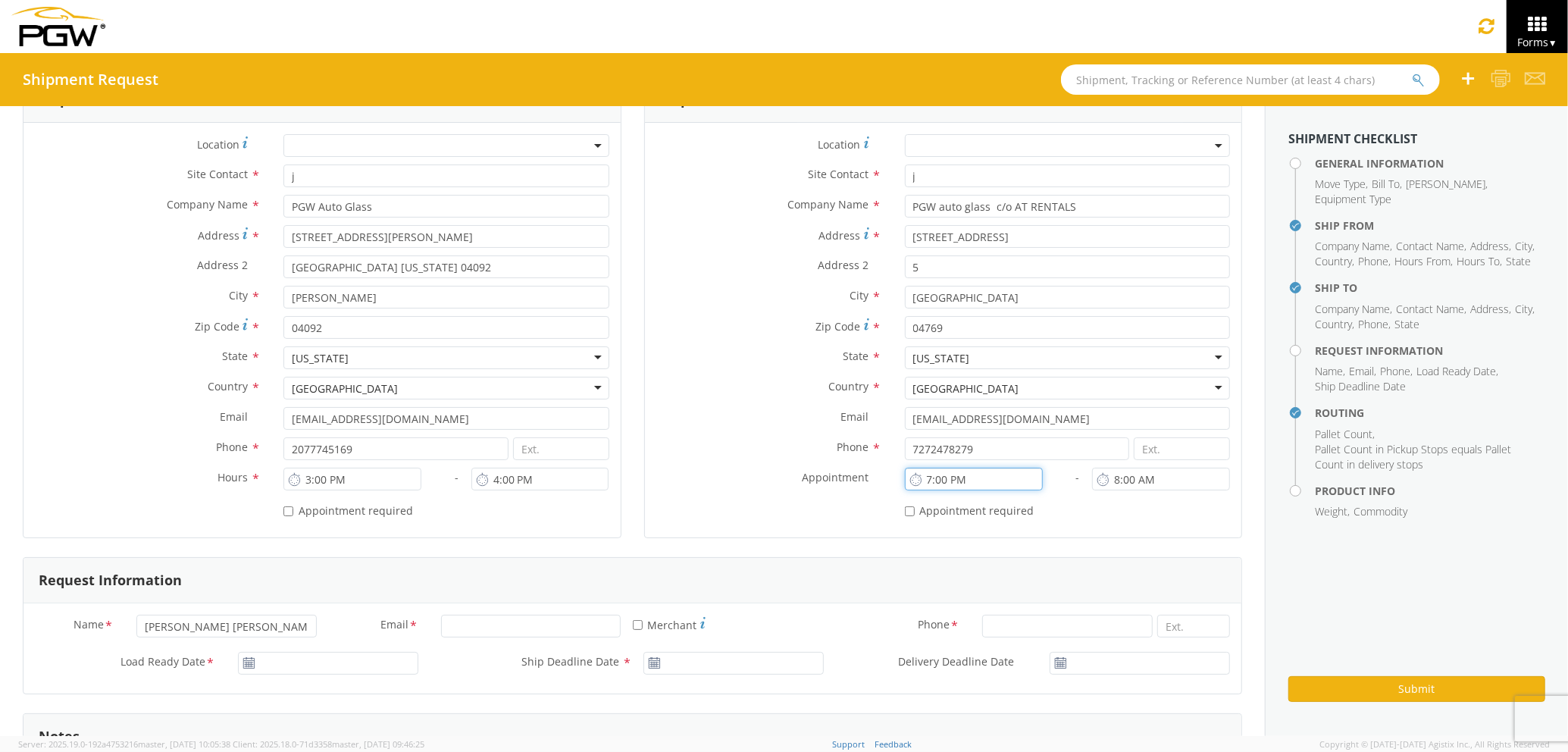
click at [974, 476] on input "7:00 PM" at bounding box center [973, 480] width 138 height 23
type input "7:00 AM"
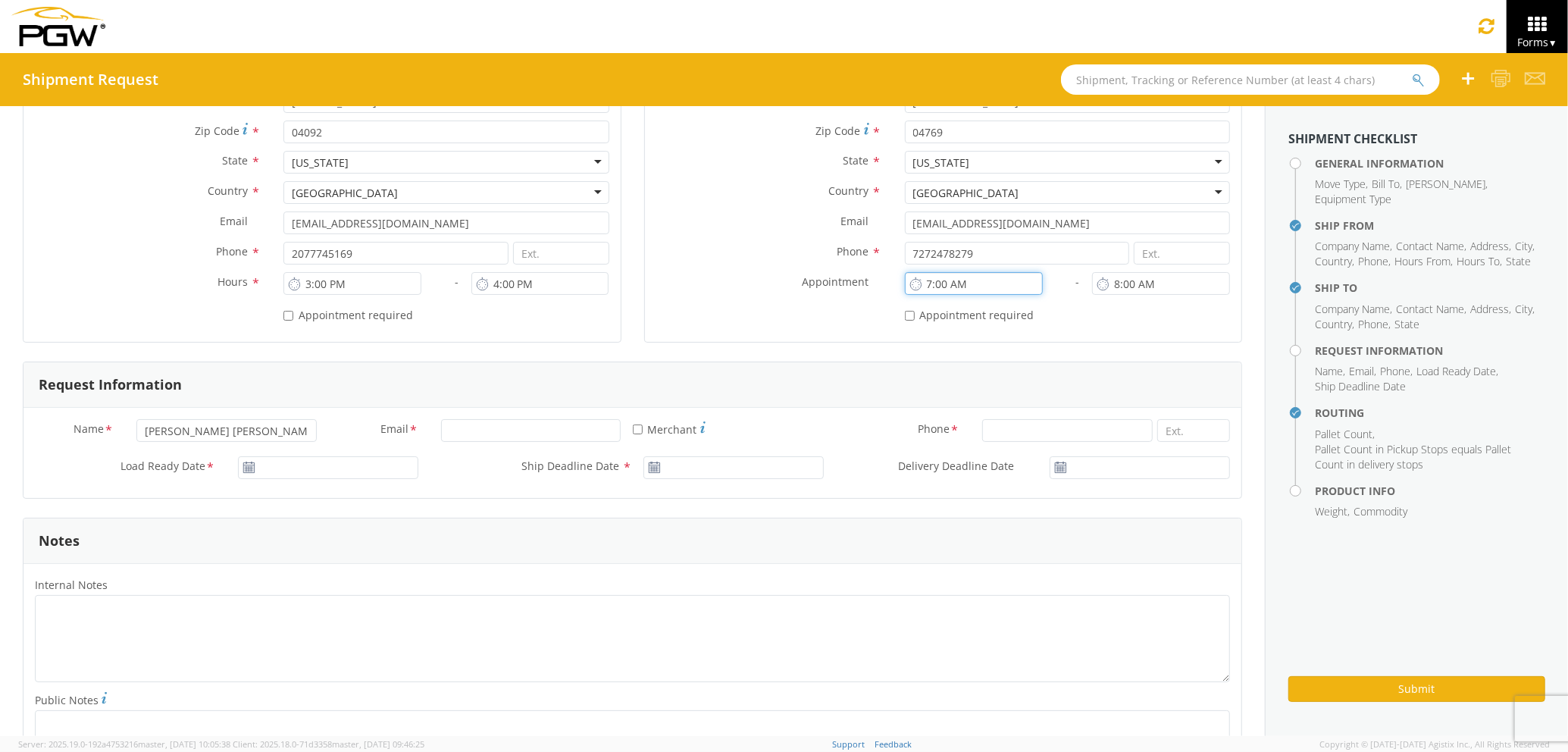
scroll to position [404, 0]
type input "09/15/2025"
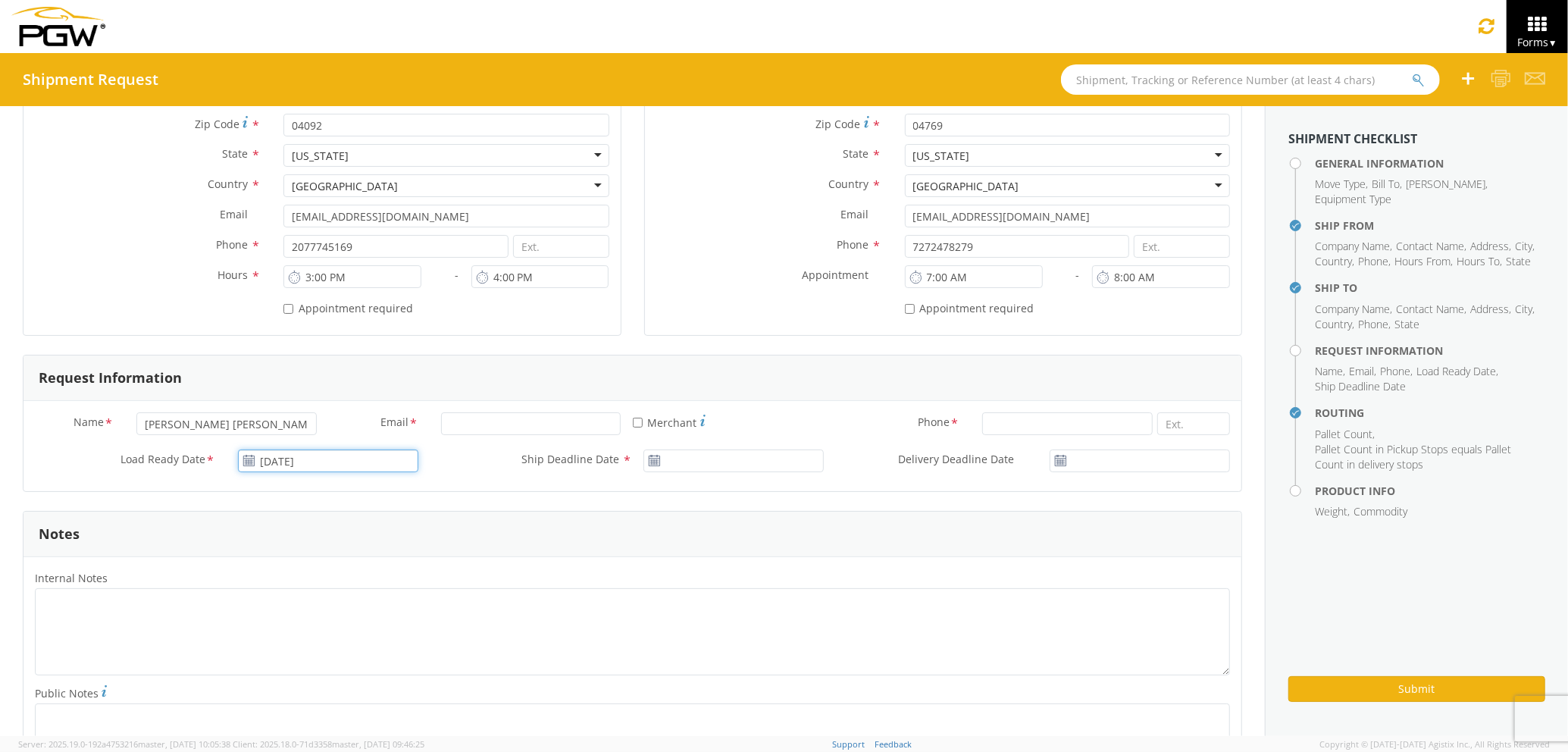
click at [353, 464] on input "09/15/2025" at bounding box center [327, 461] width 180 height 23
click at [286, 576] on td "15" at bounding box center [284, 580] width 32 height 23
type input "09/15/2025"
click at [740, 456] on input "09/15/2025" at bounding box center [733, 461] width 180 height 23
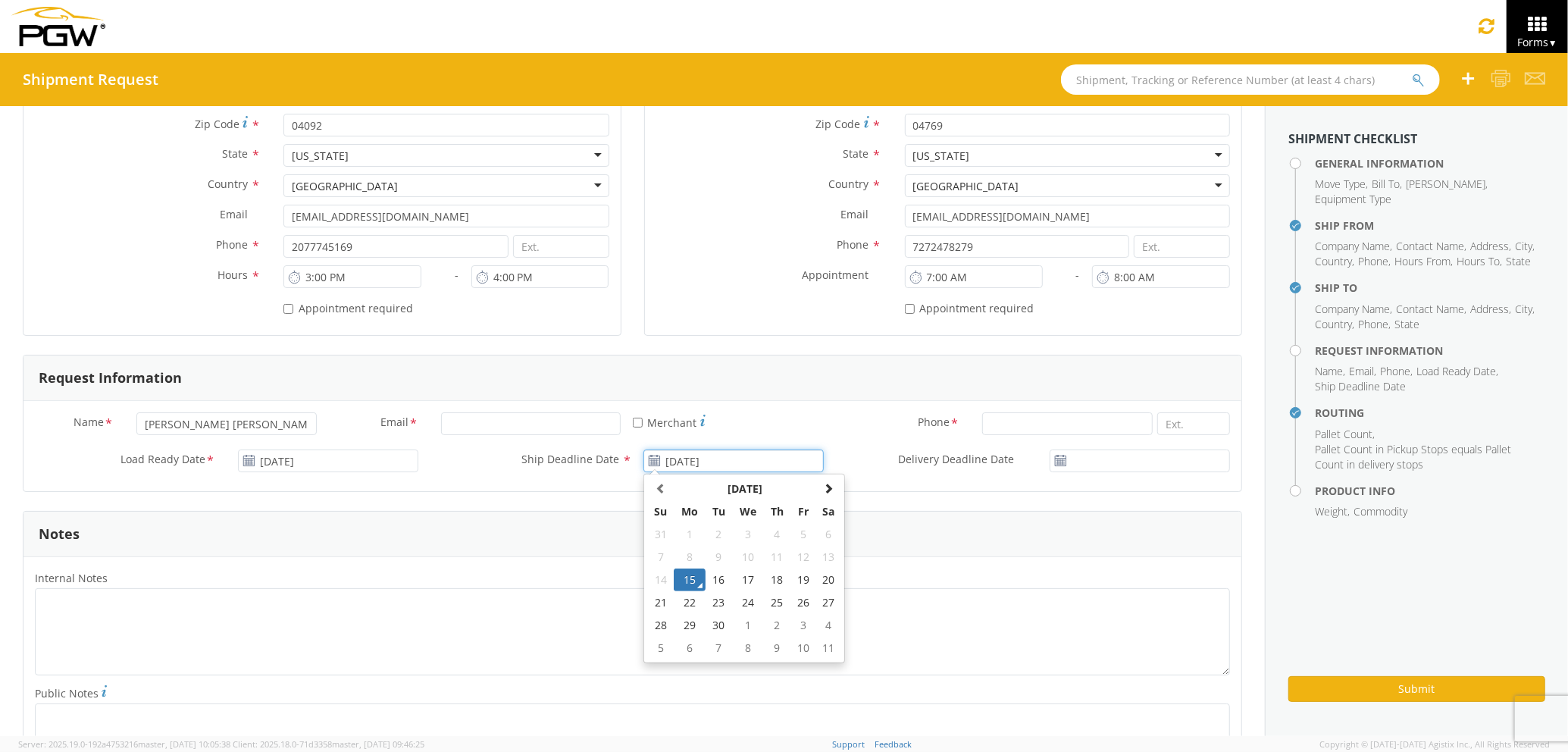
click at [681, 581] on td "15" at bounding box center [689, 580] width 32 height 23
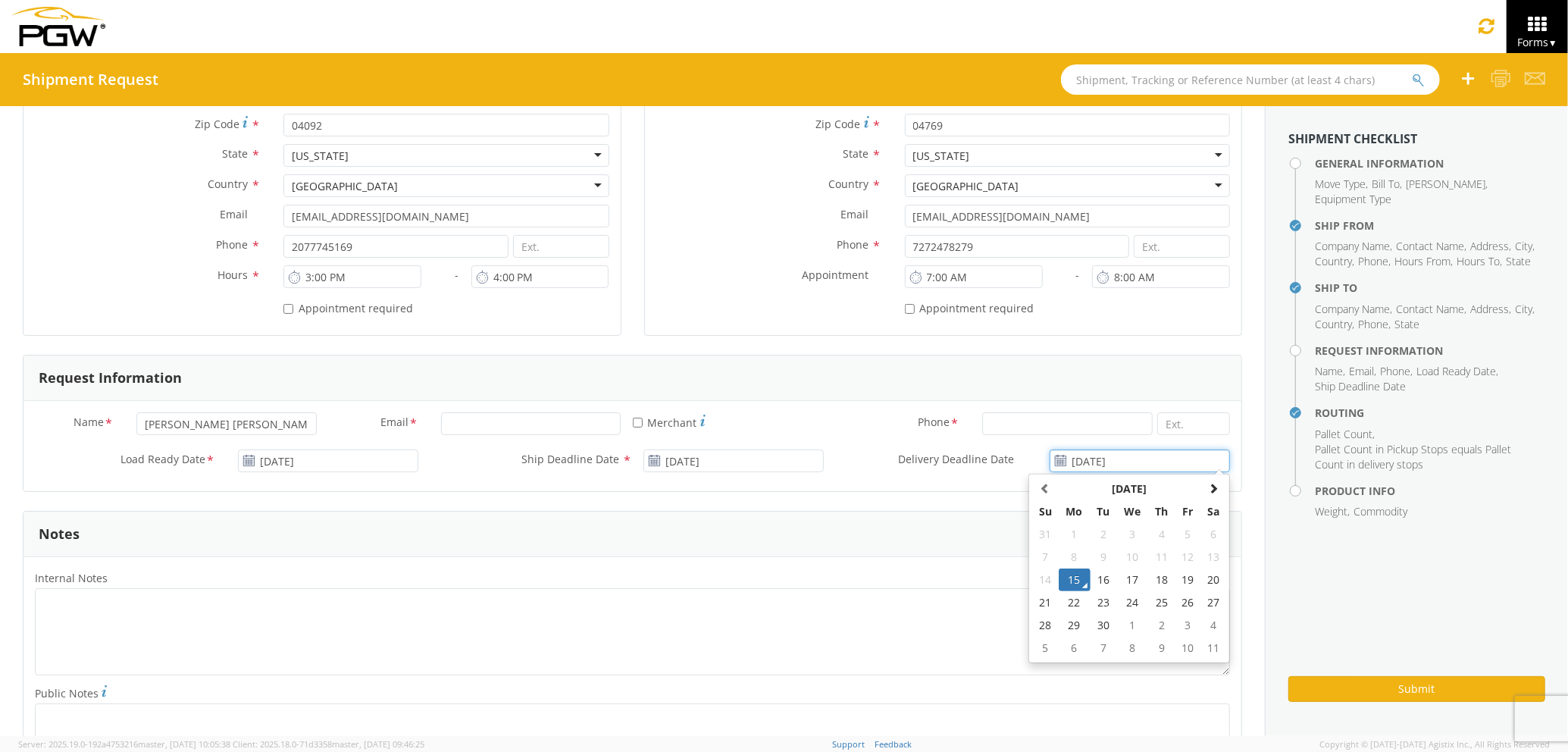
click at [1149, 458] on input "09/15/2025" at bounding box center [1139, 461] width 180 height 23
drag, startPoint x: 1092, startPoint y: 580, endPoint x: 1095, endPoint y: 571, distance: 9.5
click at [1092, 579] on td "16" at bounding box center [1104, 580] width 27 height 23
type input "09/16/2025"
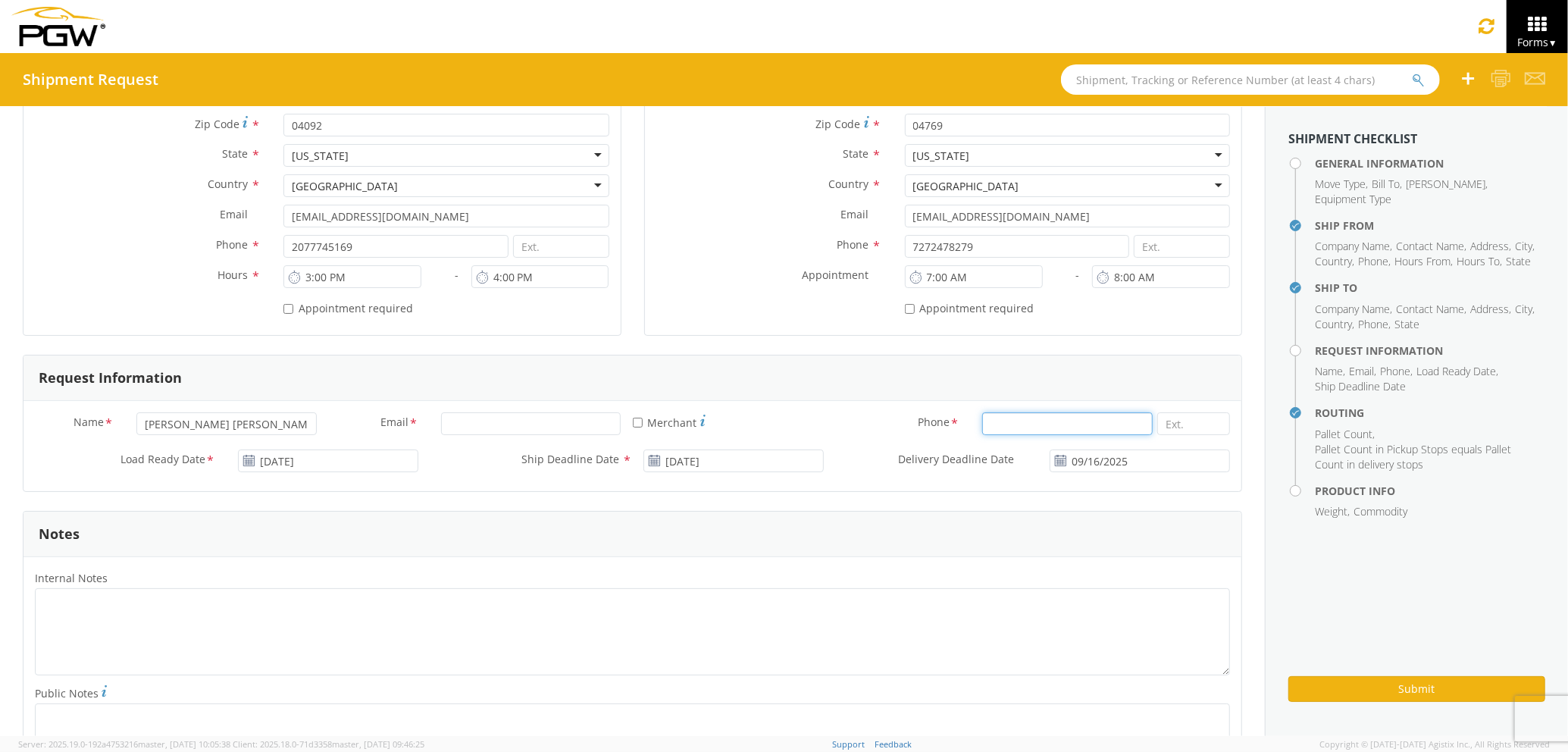
click at [1049, 423] on input at bounding box center [1067, 424] width 170 height 23
type input "7272478279"
type input "[EMAIL_ADDRESS][DOMAIN_NAME]"
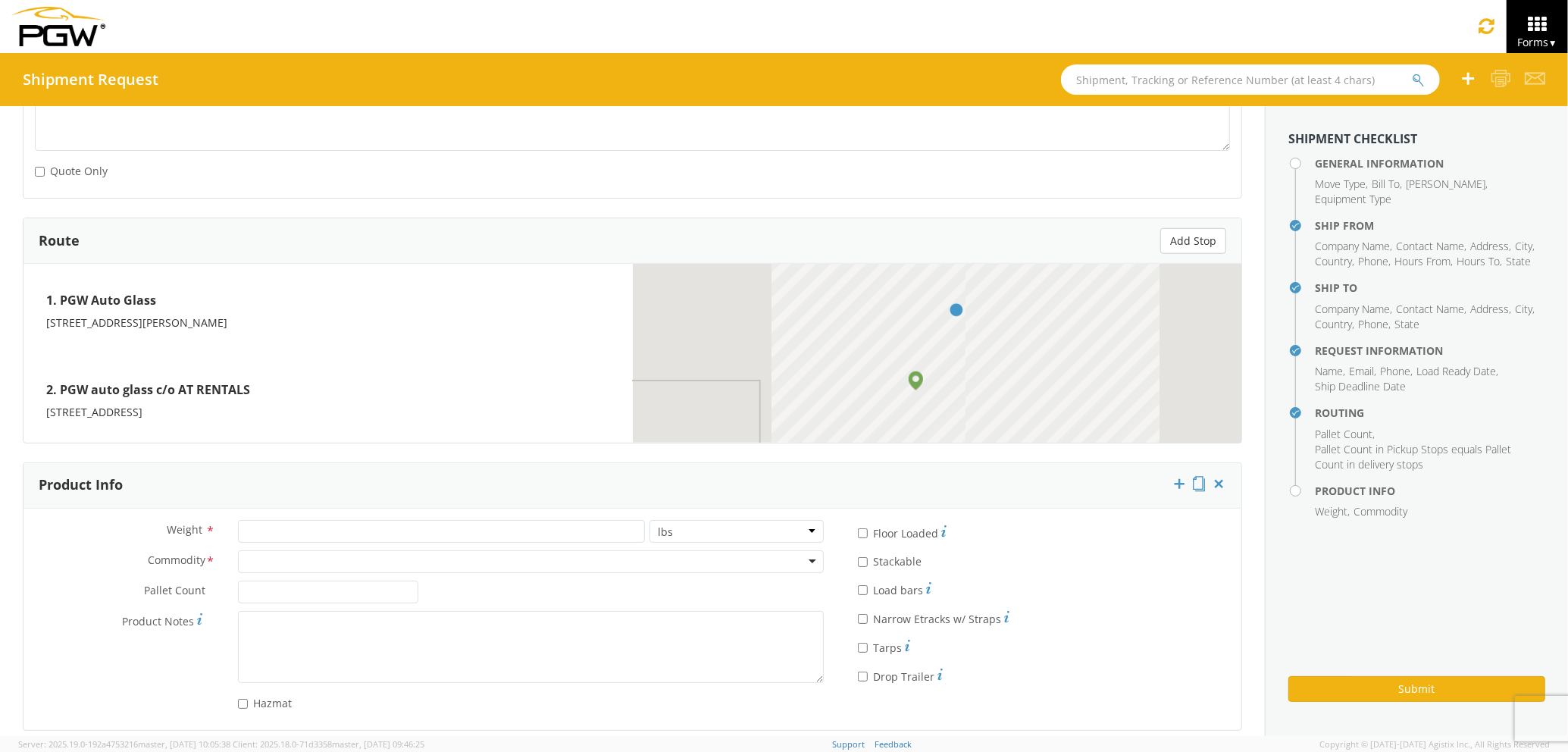
scroll to position [1062, 0]
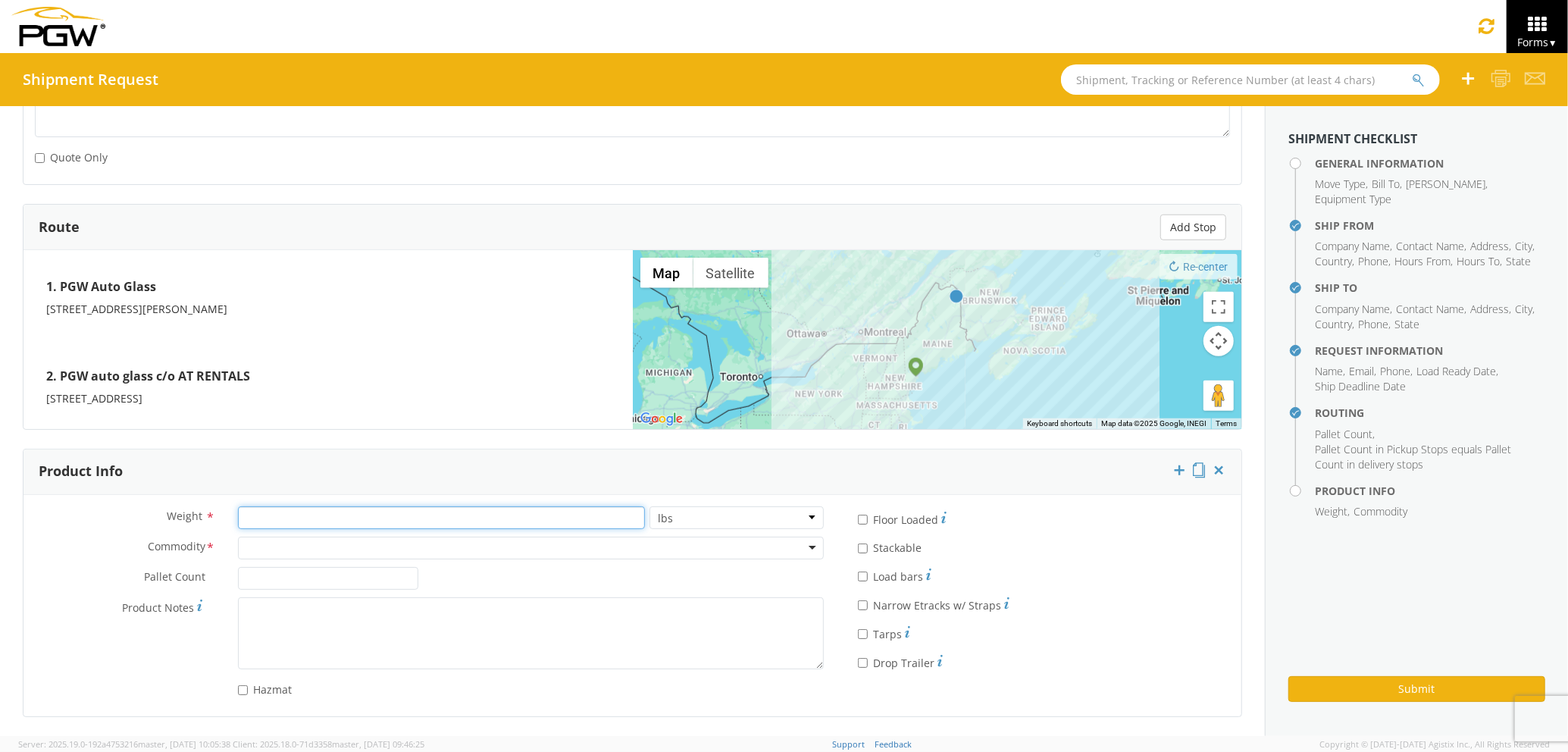
click at [501, 509] on input "number" at bounding box center [441, 518] width 407 height 23
type input "1000"
click at [492, 544] on div at bounding box center [530, 548] width 586 height 23
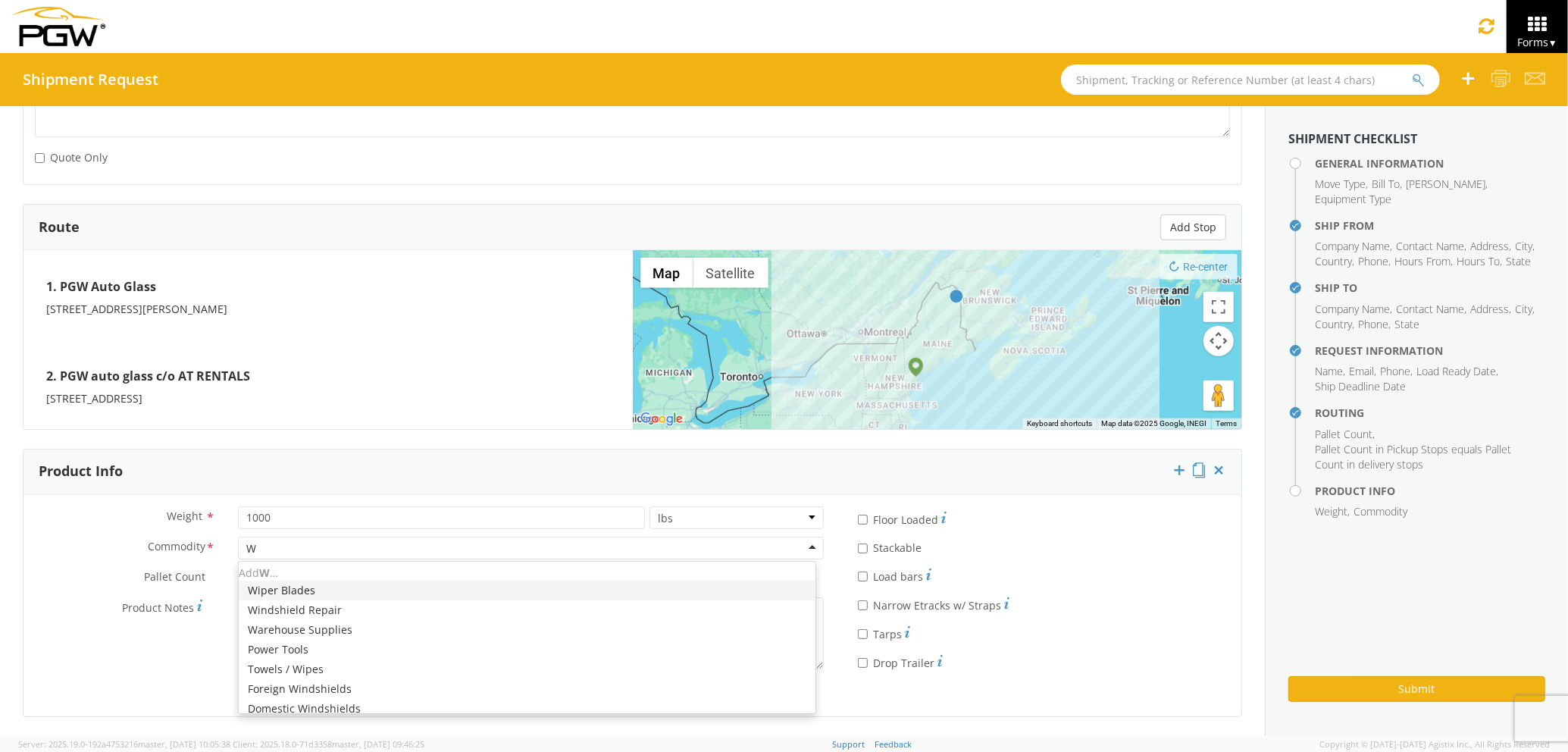
type input "WI"
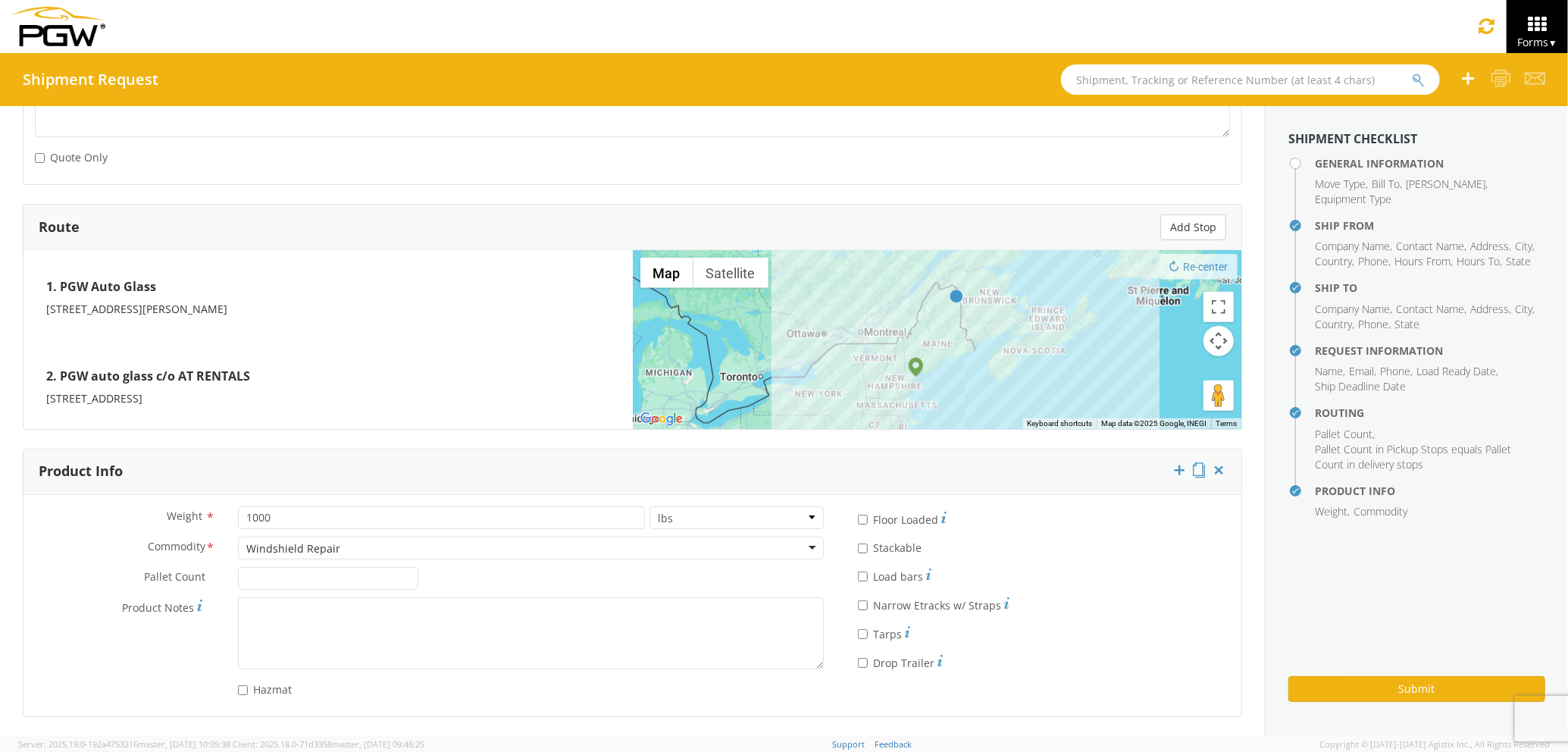
scroll to position [0, 0]
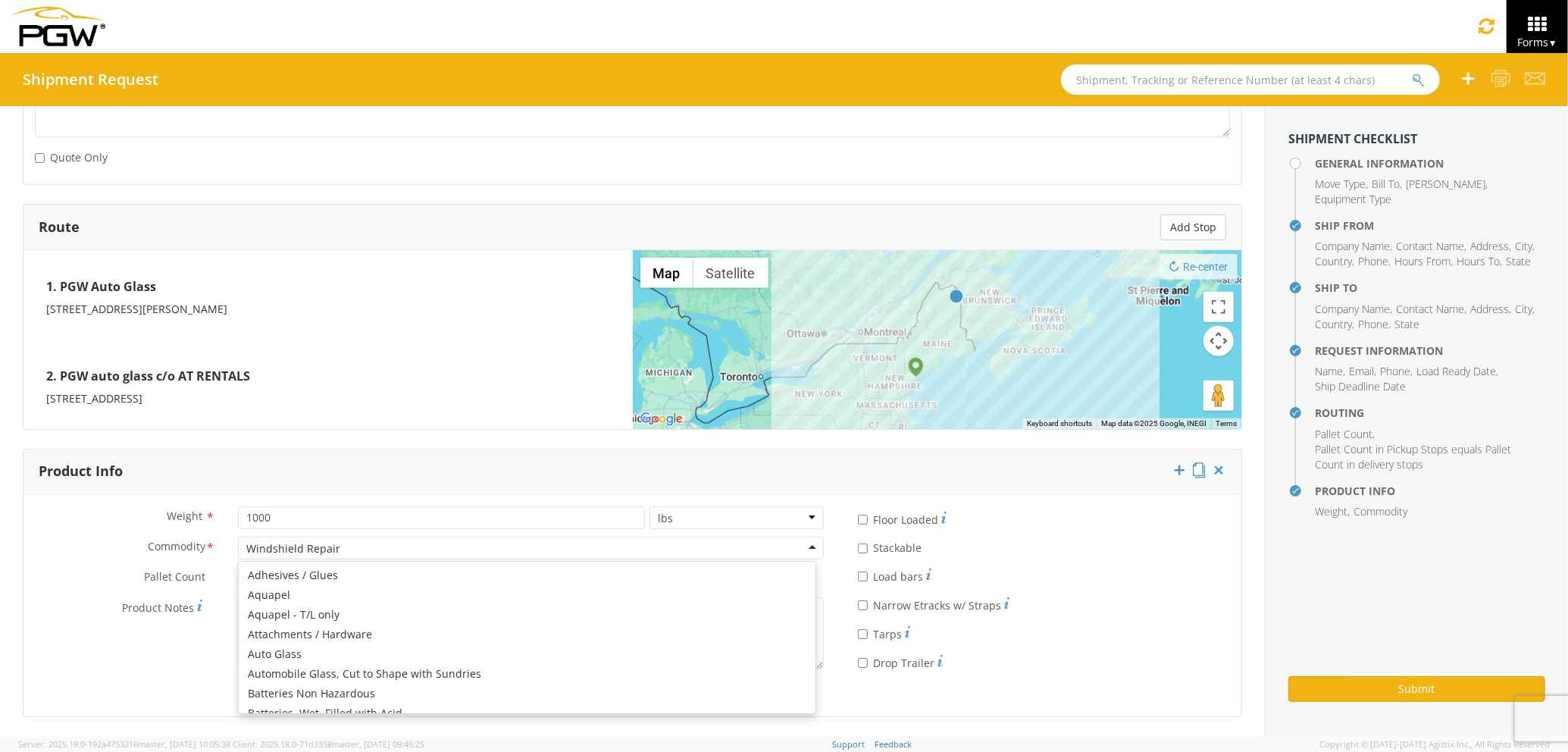
click at [361, 544] on div "Windshield Repair" at bounding box center [530, 548] width 586 height 23
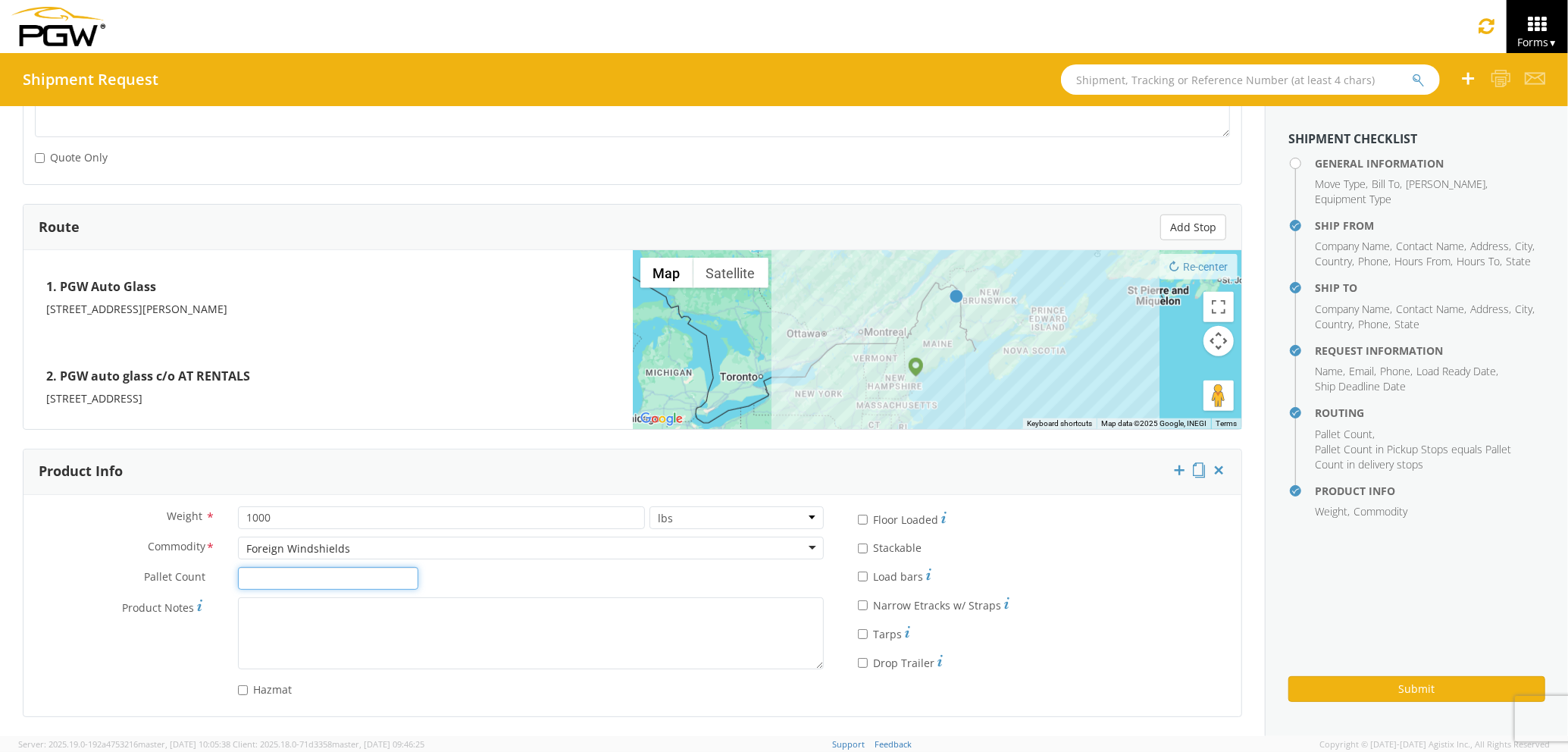
click at [319, 583] on input "Pallet Count *" at bounding box center [327, 579] width 180 height 23
type input "2"
click at [1405, 680] on button "Submit" at bounding box center [1416, 688] width 257 height 26
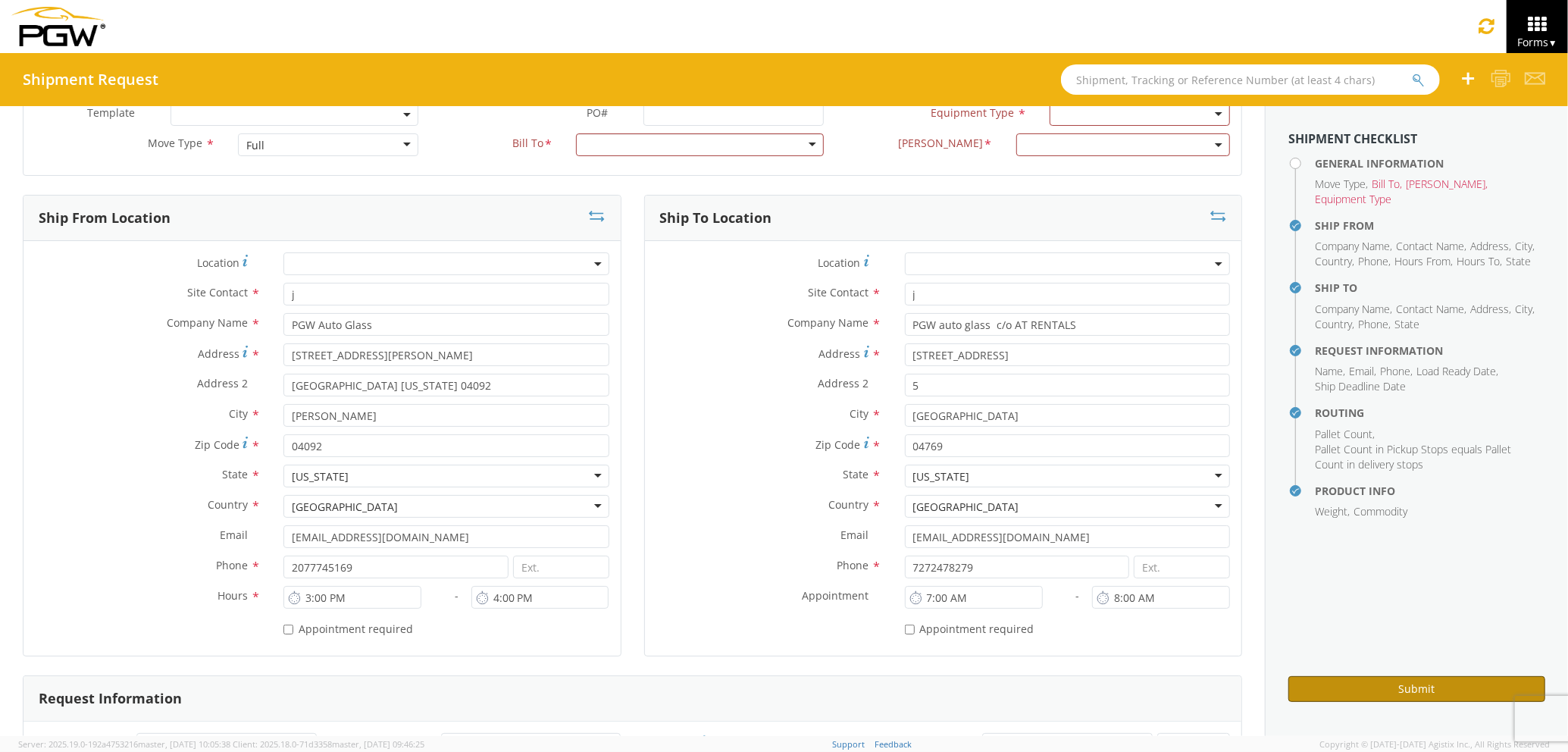
scroll to position [0, 0]
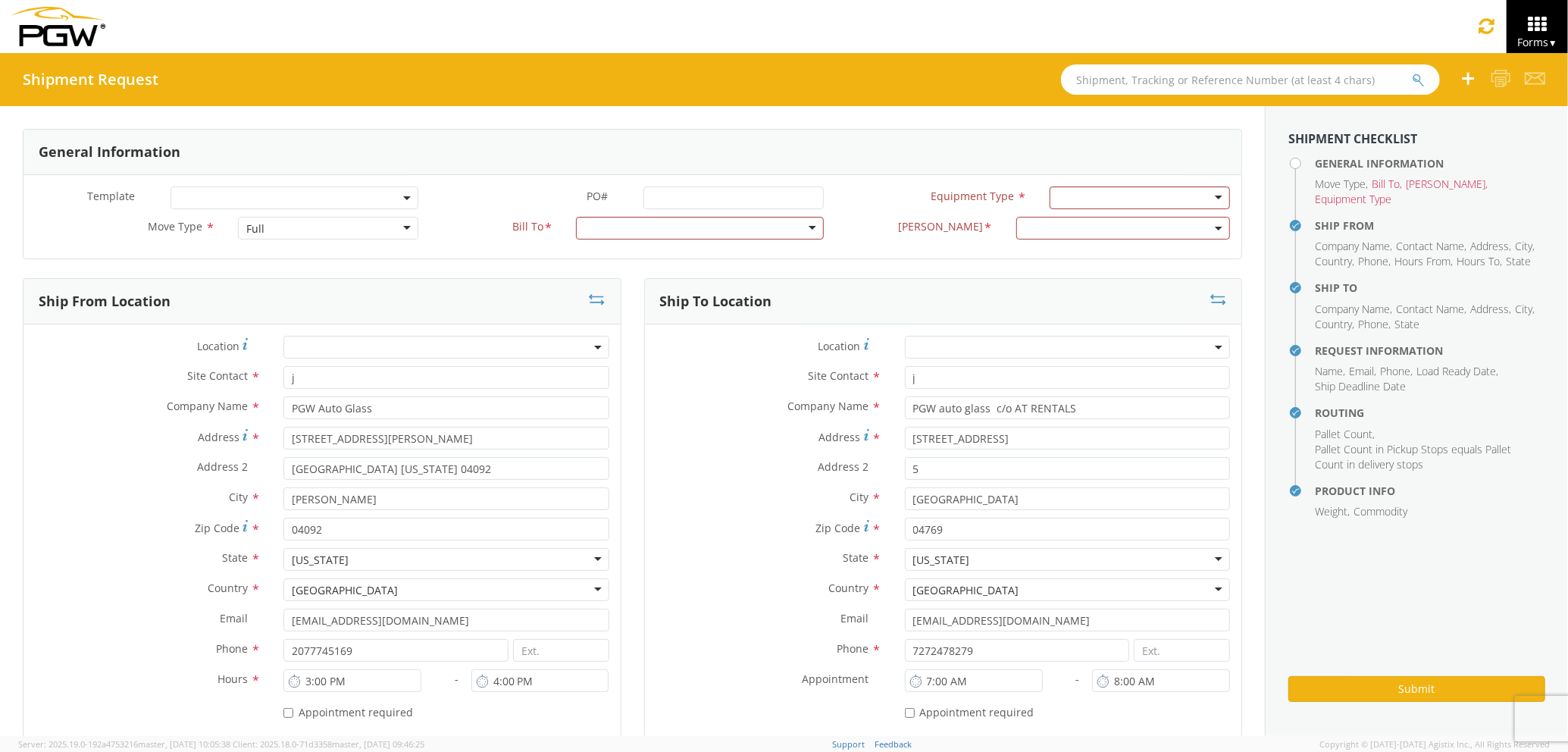
click at [352, 221] on div "Full" at bounding box center [327, 228] width 180 height 23
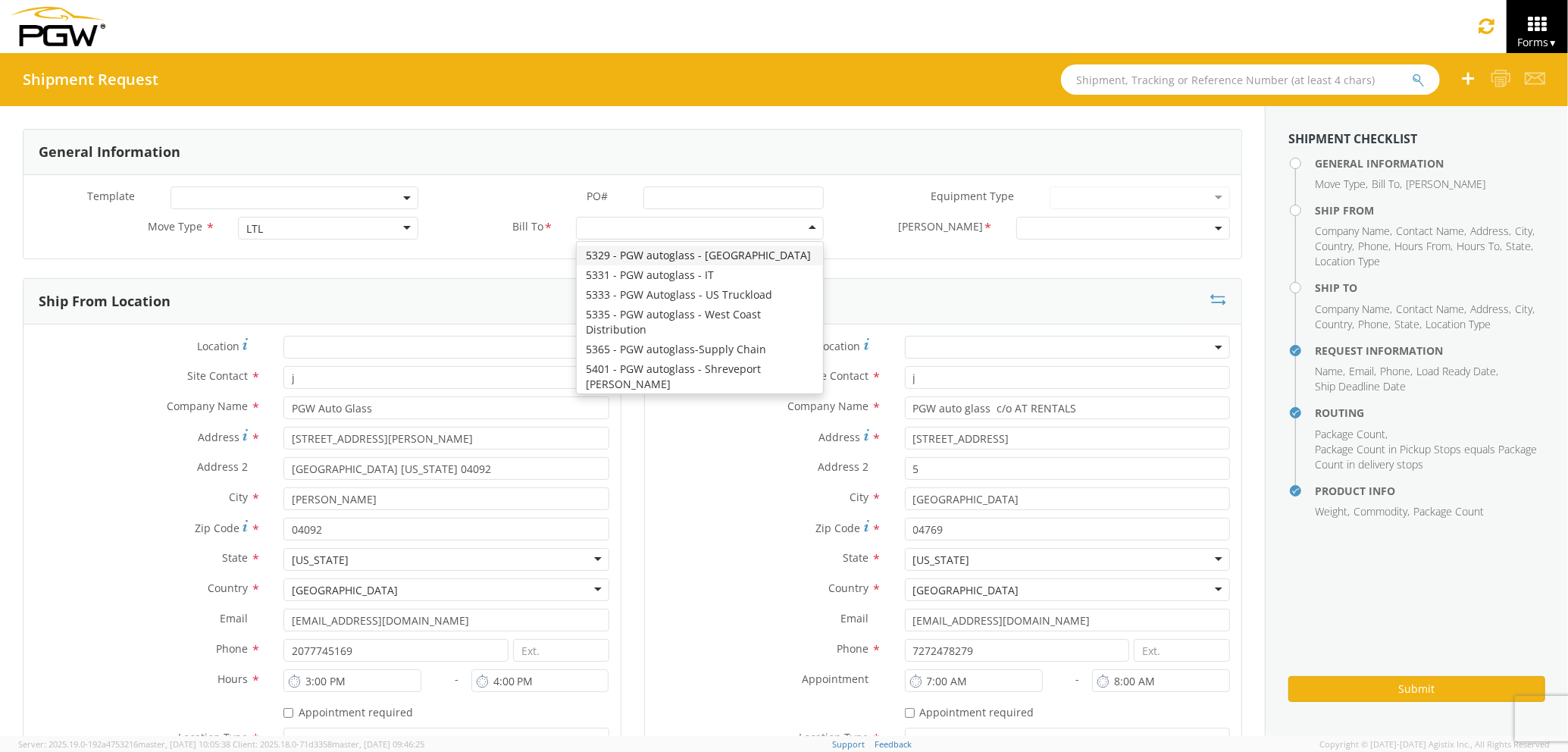
click at [602, 229] on div at bounding box center [699, 228] width 247 height 23
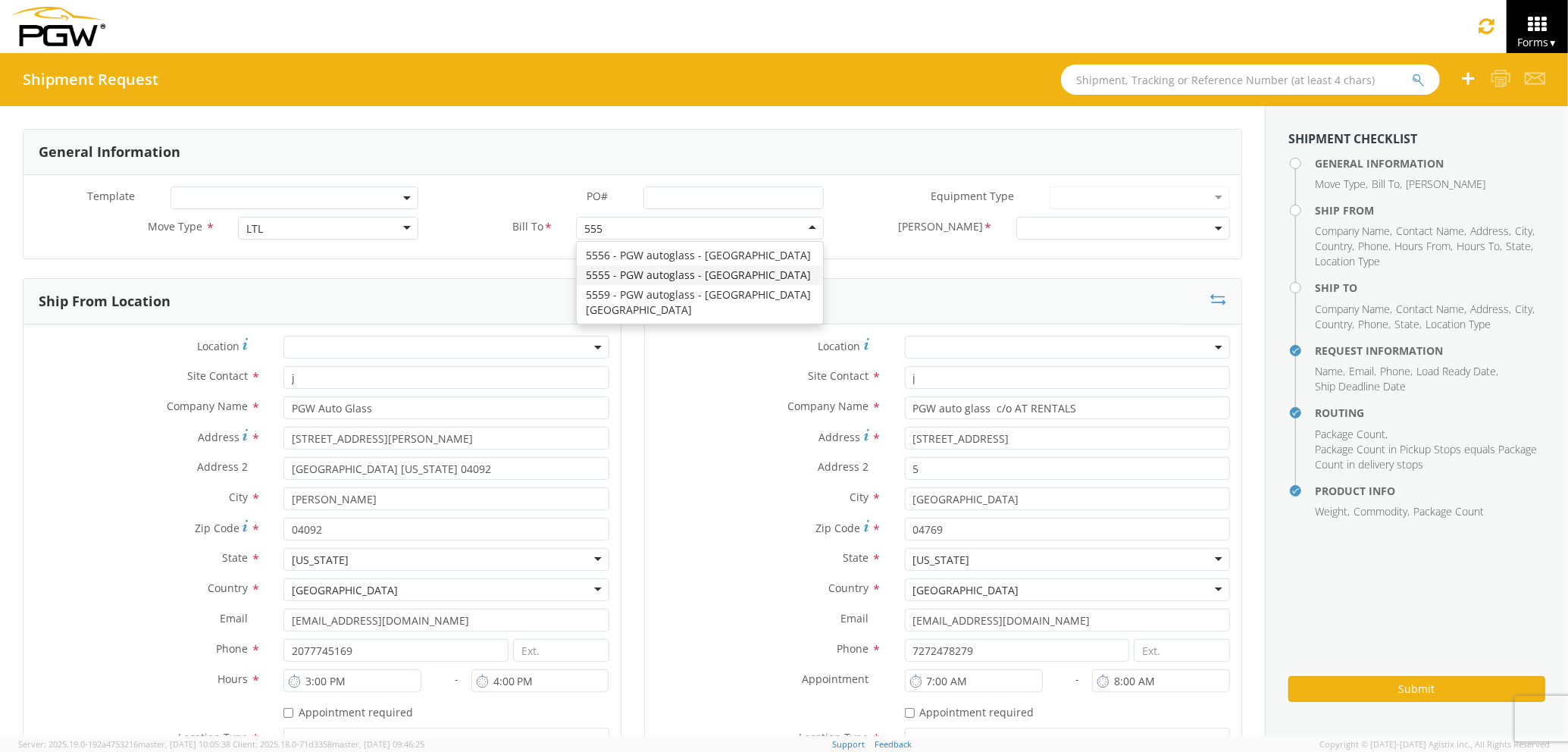
type input "5559"
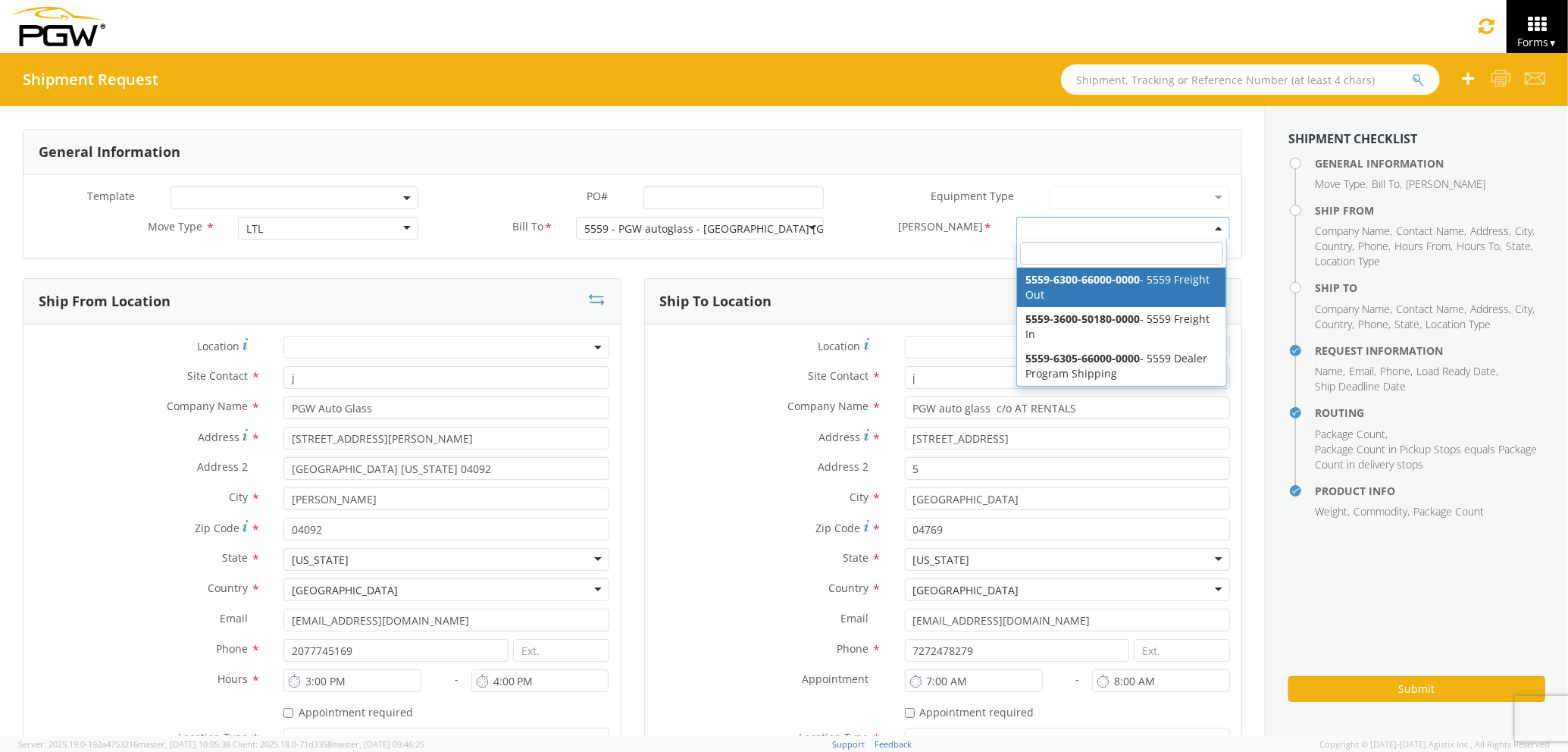
click at [1040, 233] on span at bounding box center [1123, 228] width 214 height 23
select select "5559-6300-66000-0000"
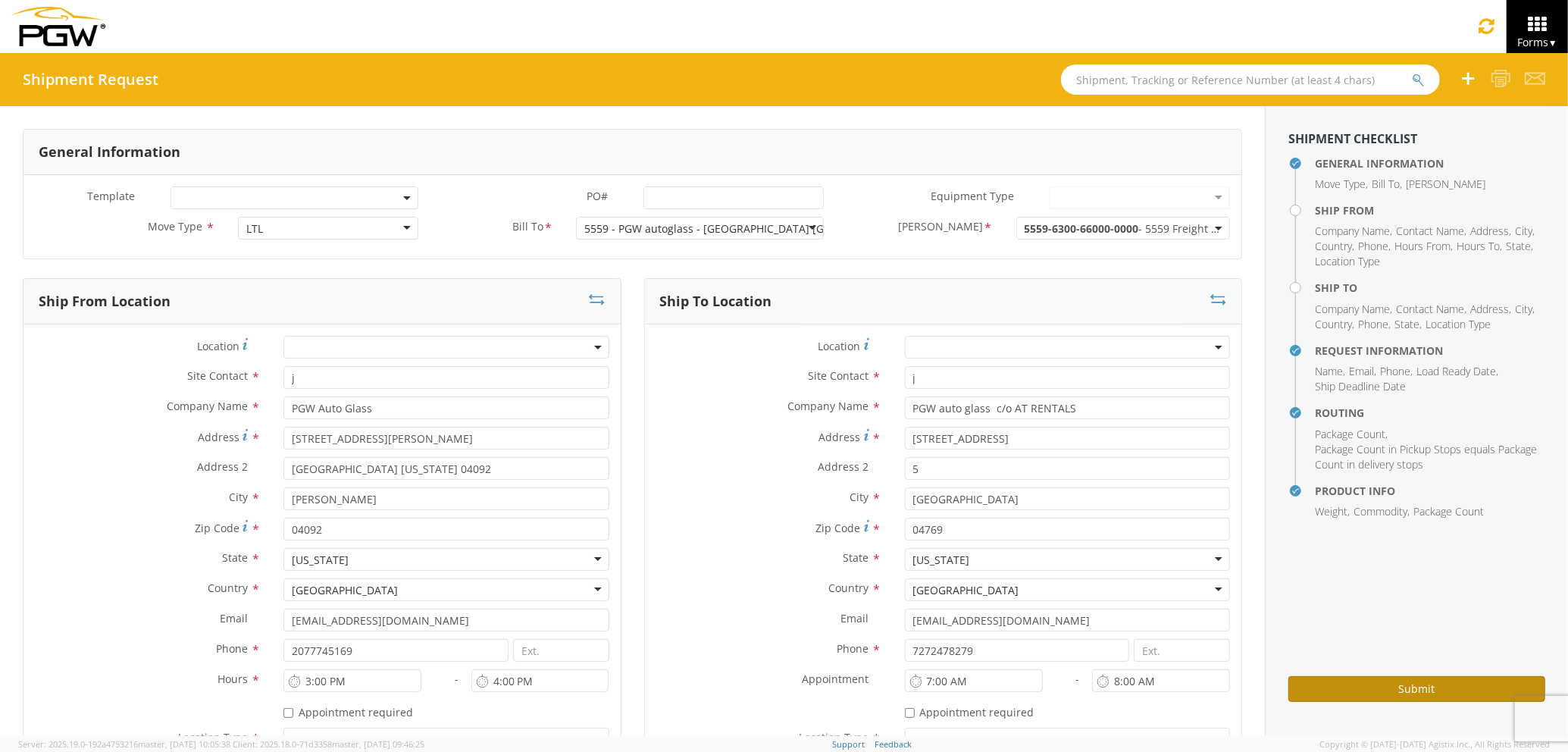
click at [1372, 689] on button "Submit" at bounding box center [1416, 688] width 257 height 26
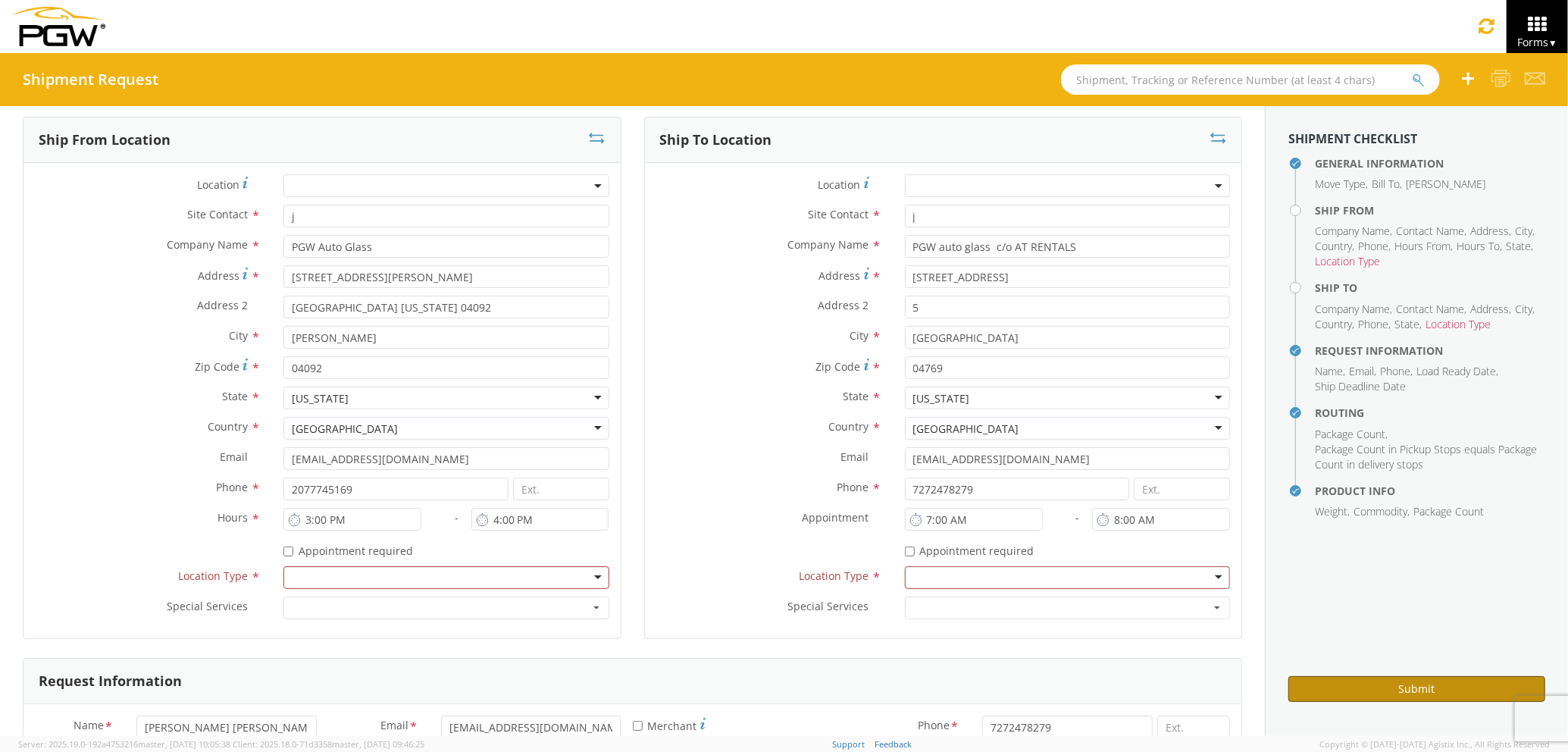
scroll to position [201, 0]
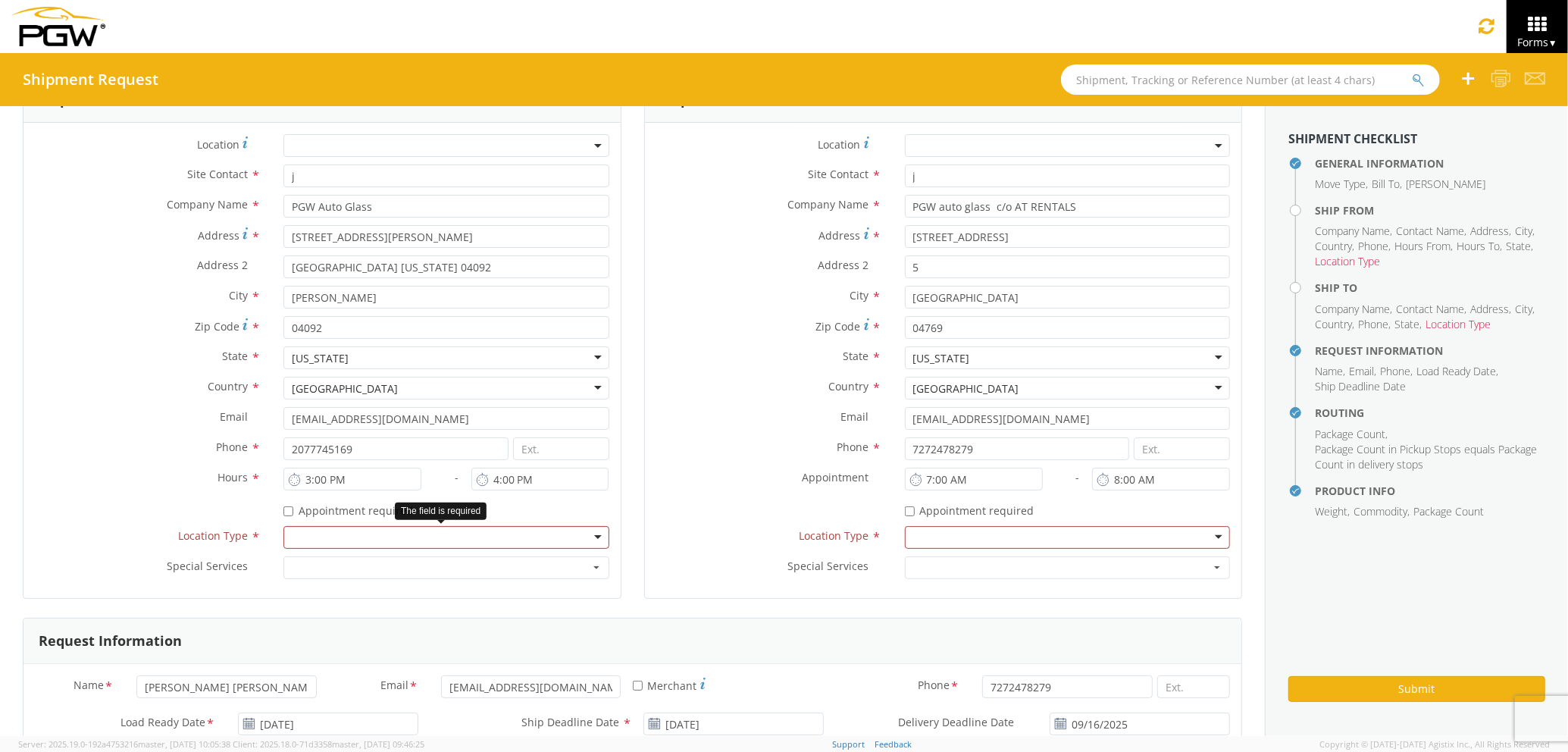
click at [452, 536] on div at bounding box center [446, 537] width 325 height 23
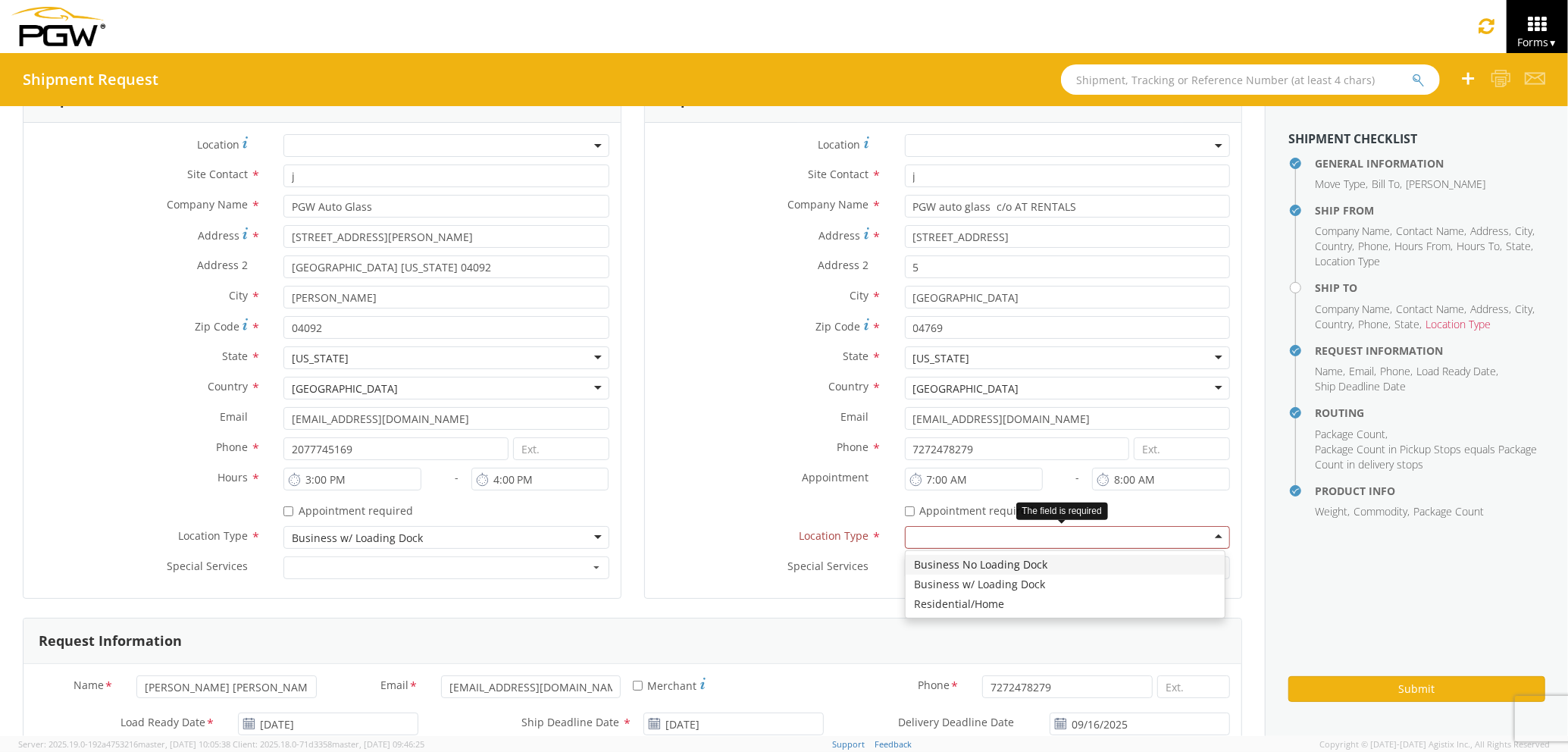
click at [937, 543] on div at bounding box center [1067, 537] width 325 height 23
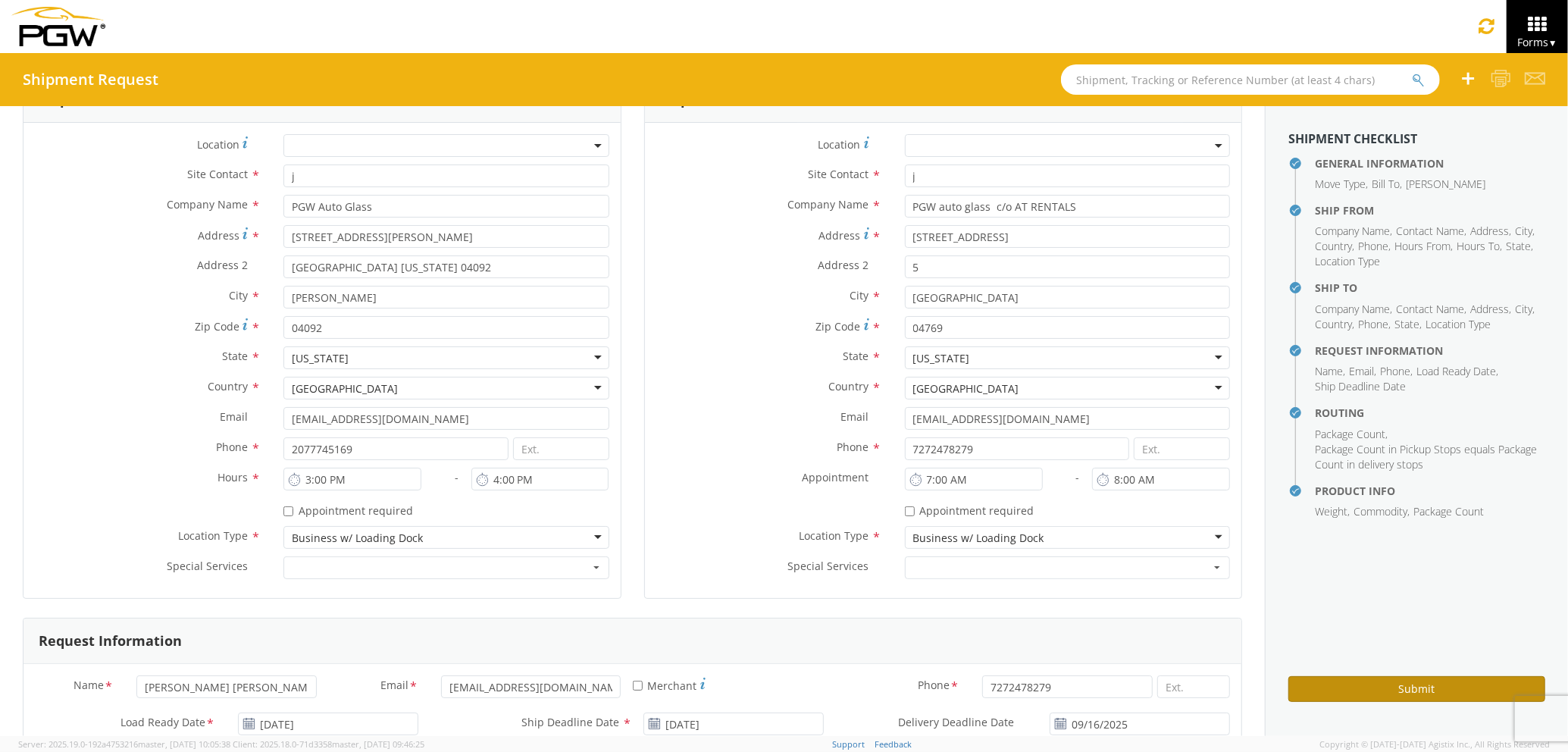
click at [1365, 686] on button "Submit" at bounding box center [1416, 688] width 257 height 26
